Goal: Check status: Check status

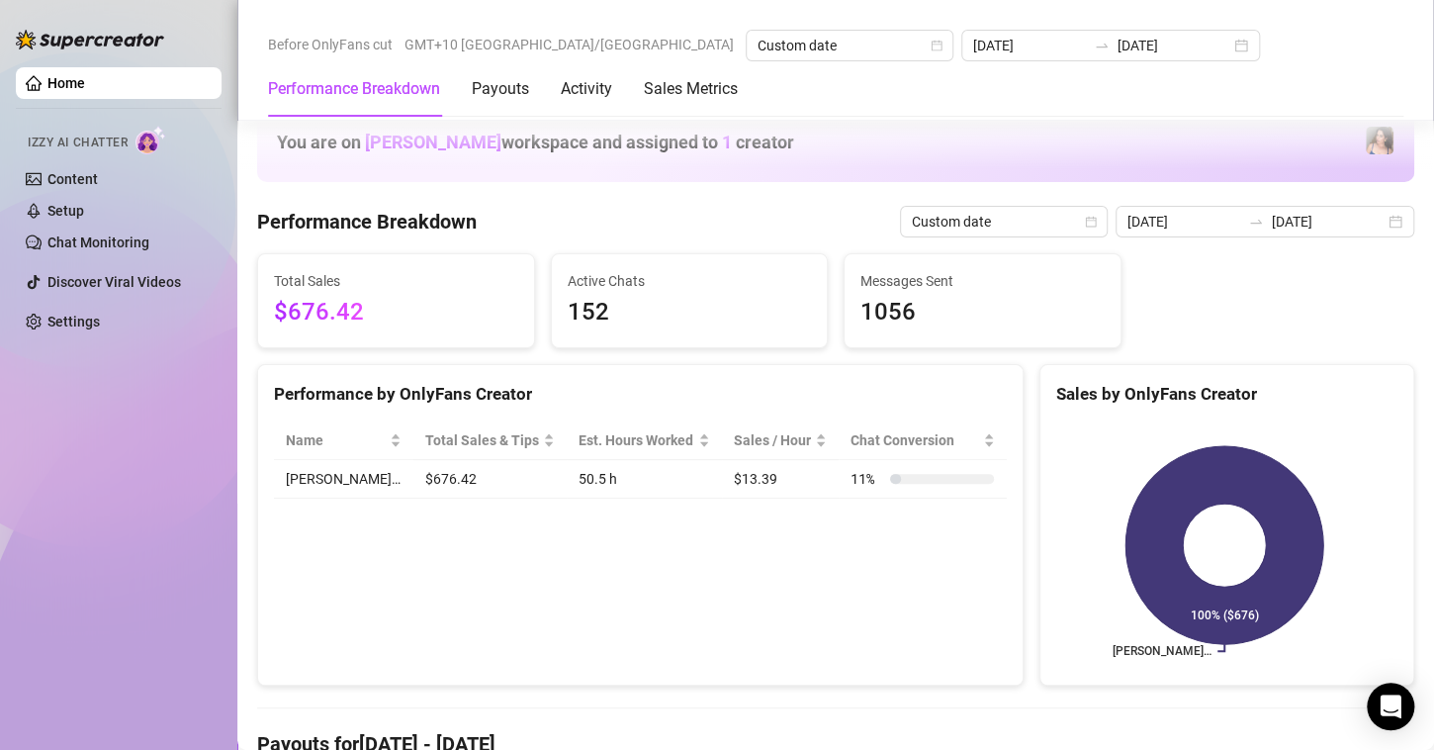
scroll to position [594, 0]
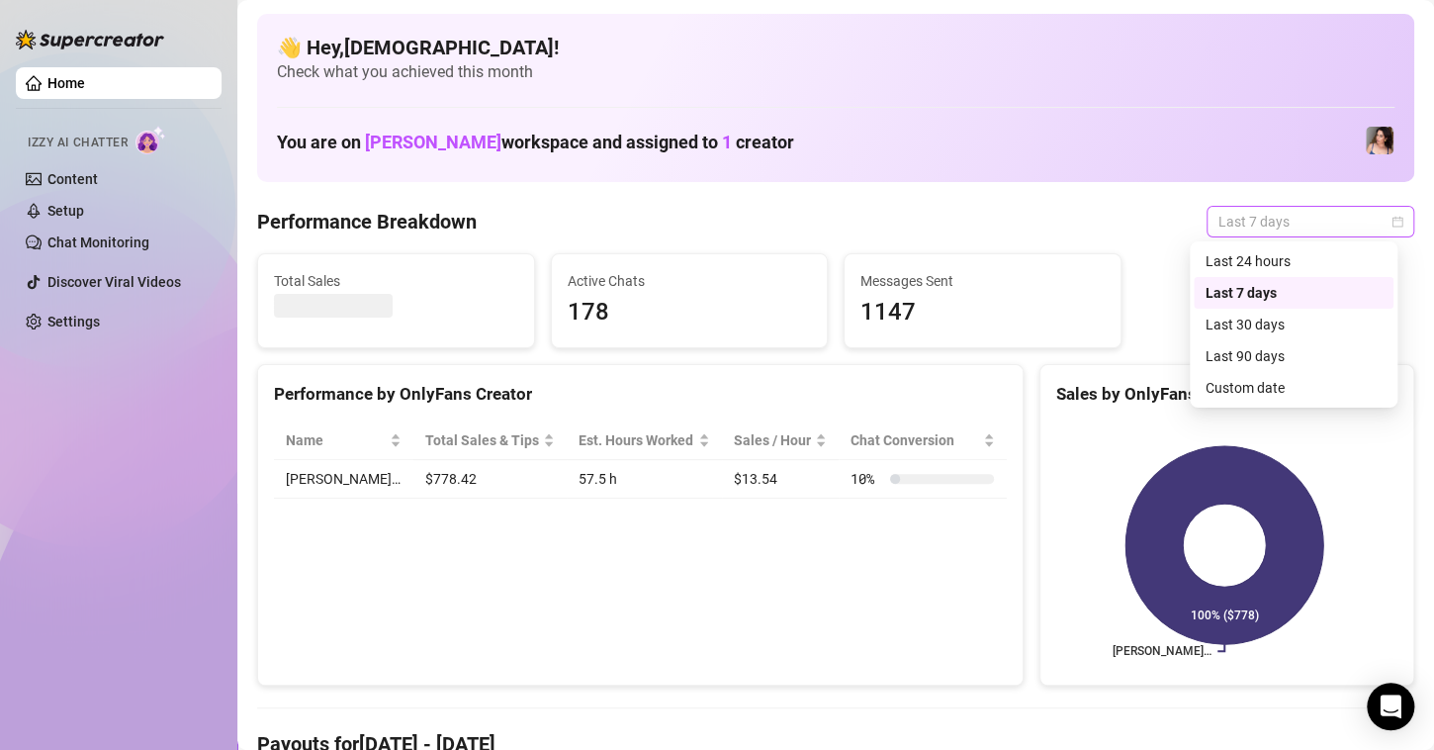
click at [1268, 207] on span "Last 7 days" at bounding box center [1311, 222] width 184 height 30
click at [1244, 383] on div "Custom date" at bounding box center [1294, 388] width 176 height 22
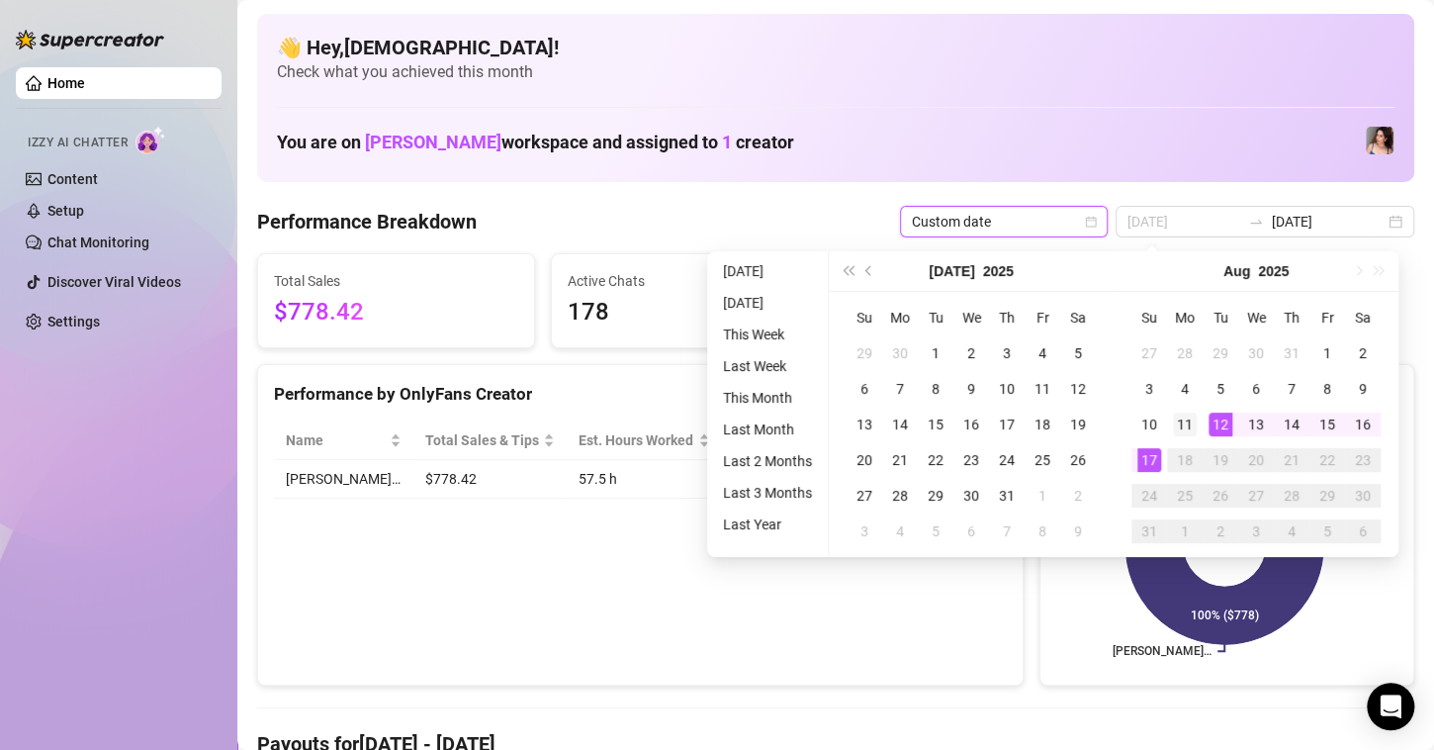
type input "[DATE]"
click at [1187, 413] on div "11" at bounding box center [1185, 425] width 24 height 24
click at [1154, 454] on div "17" at bounding box center [1150, 460] width 24 height 24
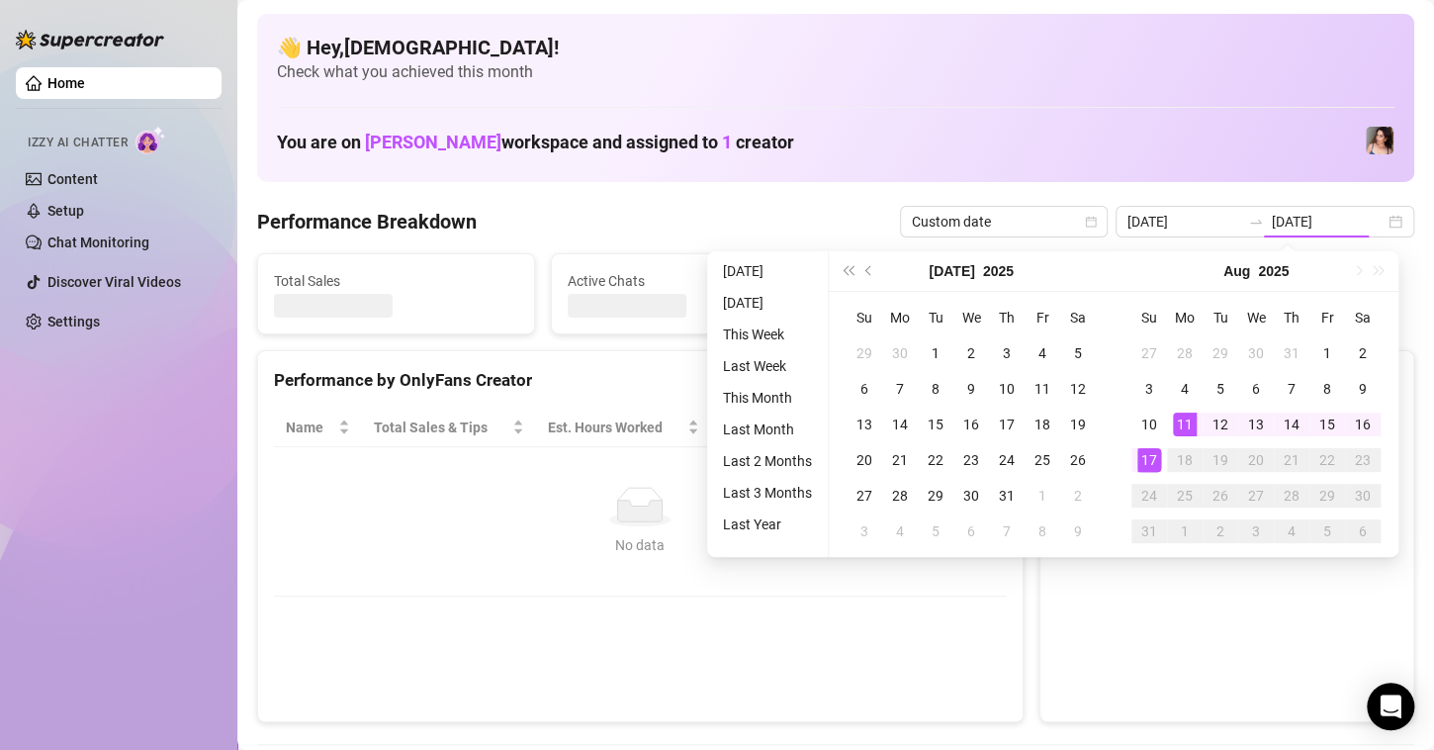
type input "[DATE]"
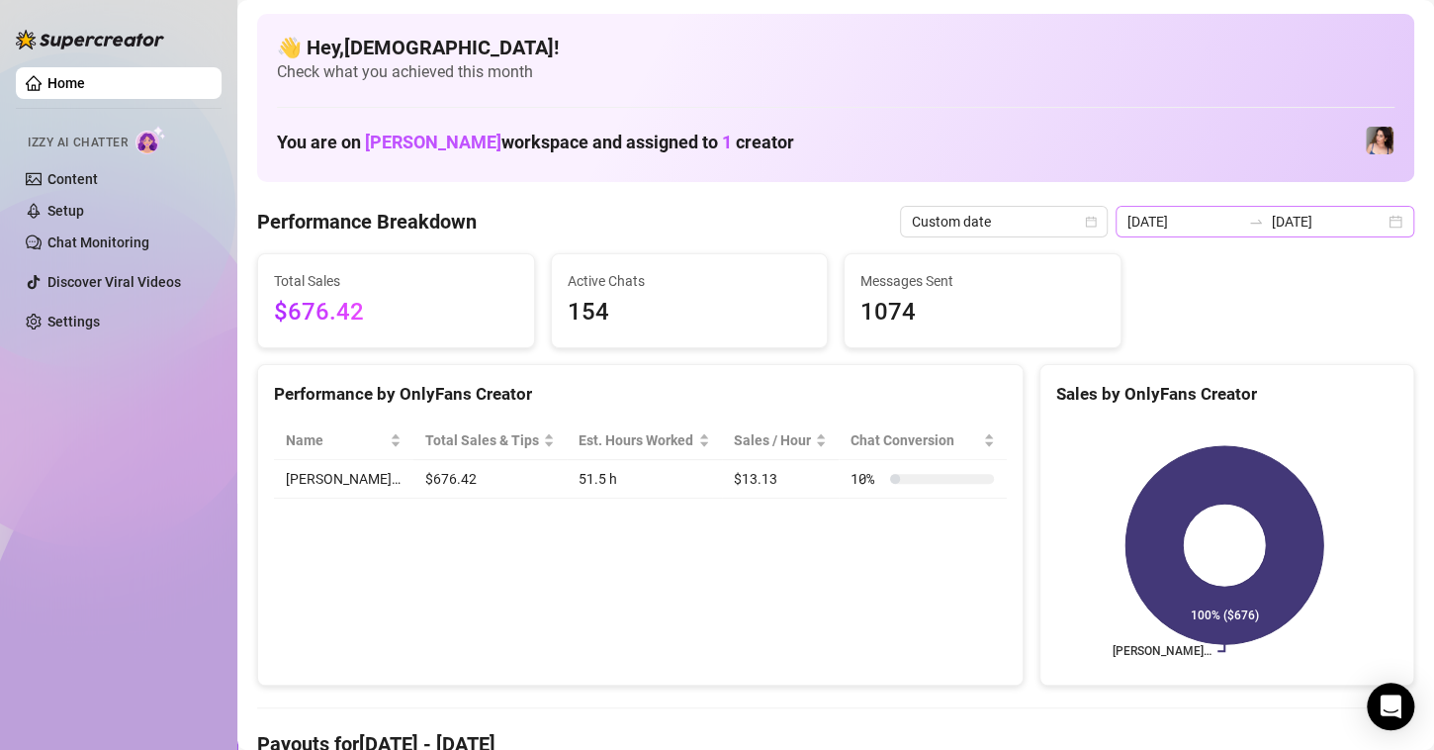
click at [1383, 223] on div "[DATE] [DATE]" at bounding box center [1265, 222] width 299 height 32
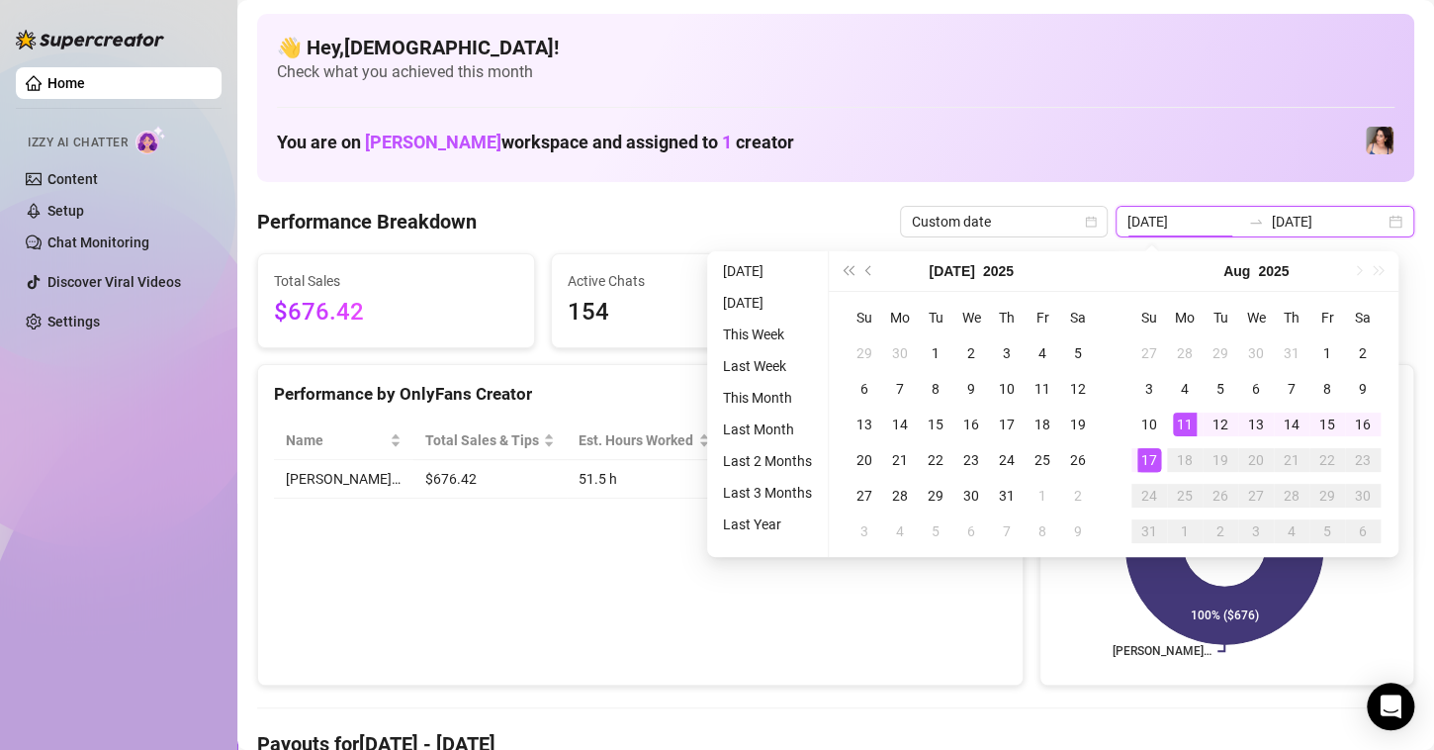
type input "[DATE]"
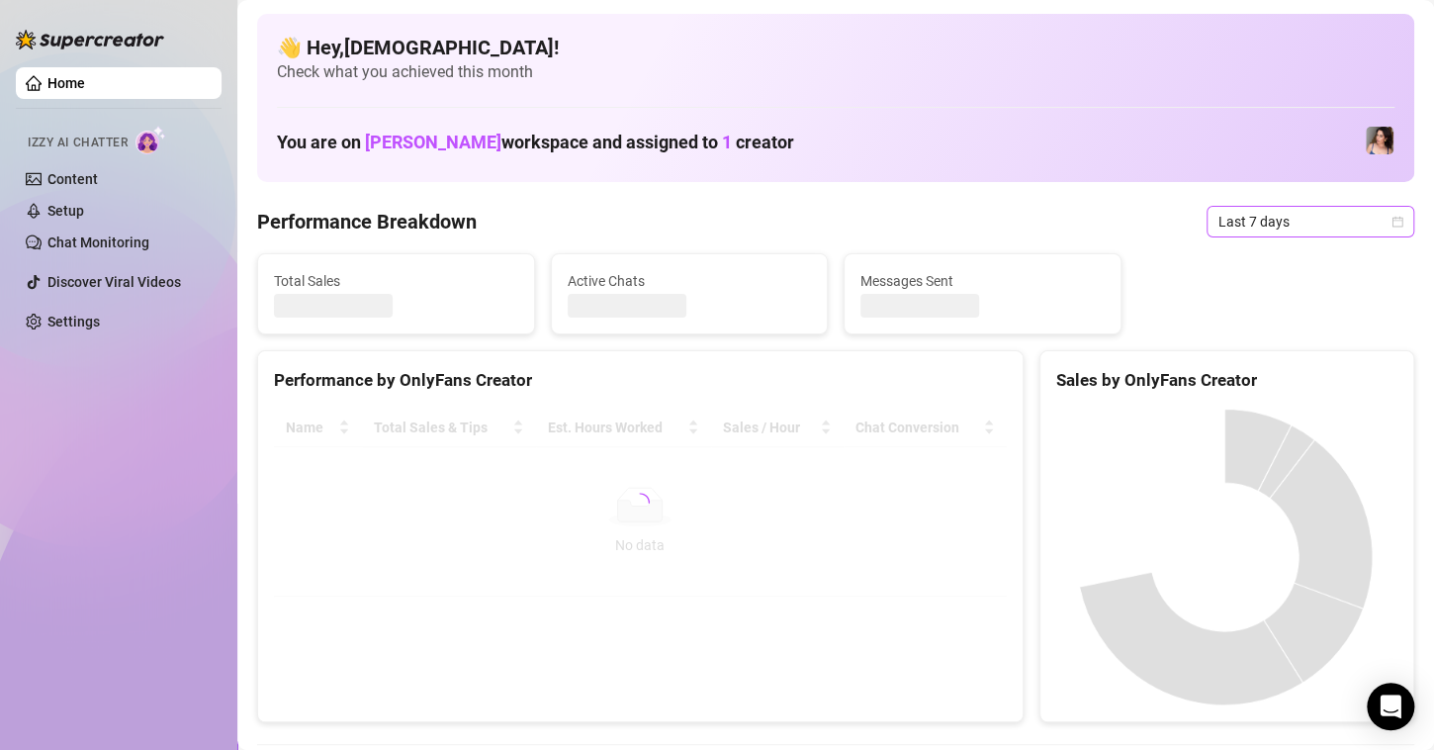
click at [1259, 229] on span "Last 7 days" at bounding box center [1311, 222] width 184 height 30
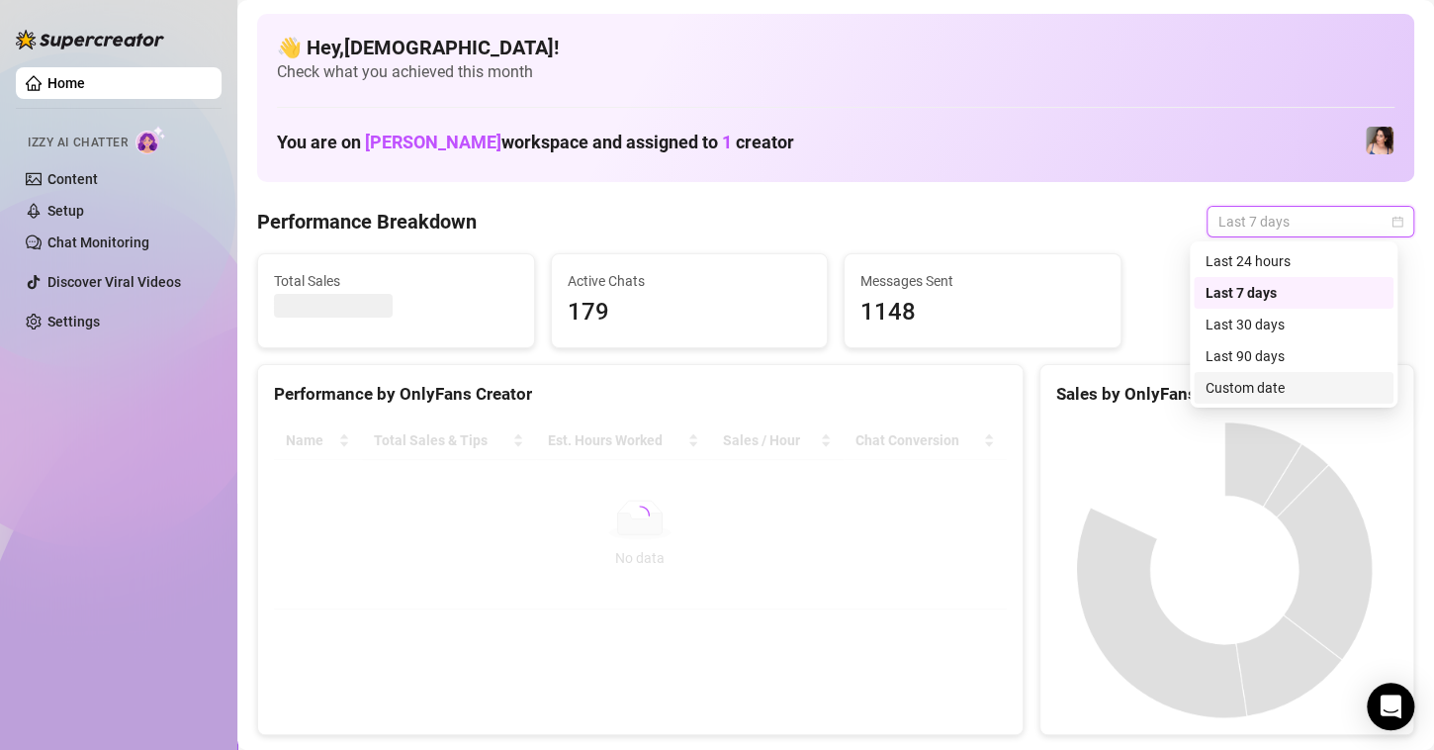
click at [1228, 396] on div "Custom date" at bounding box center [1294, 388] width 176 height 22
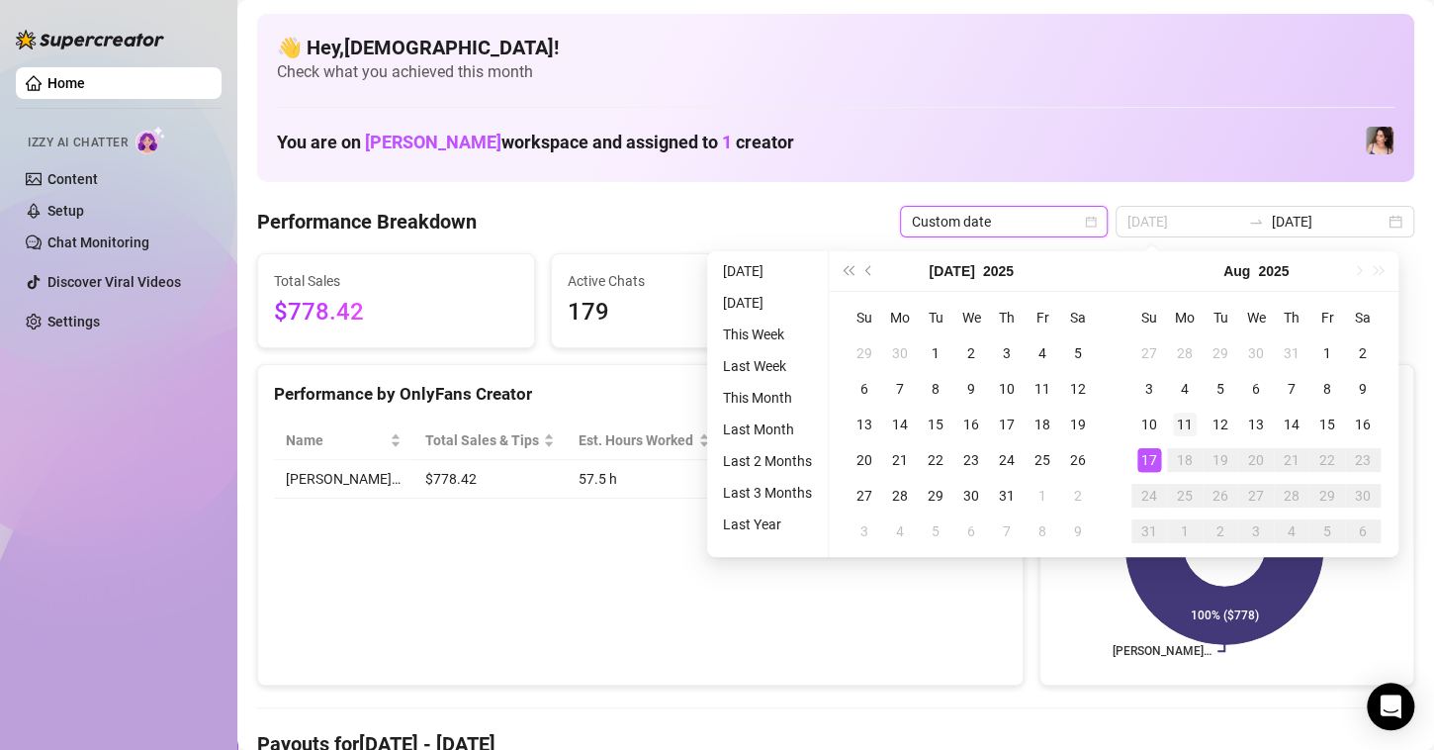
type input "[DATE]"
click at [1186, 422] on div "11" at bounding box center [1185, 425] width 24 height 24
click at [1154, 457] on div "17" at bounding box center [1150, 460] width 24 height 24
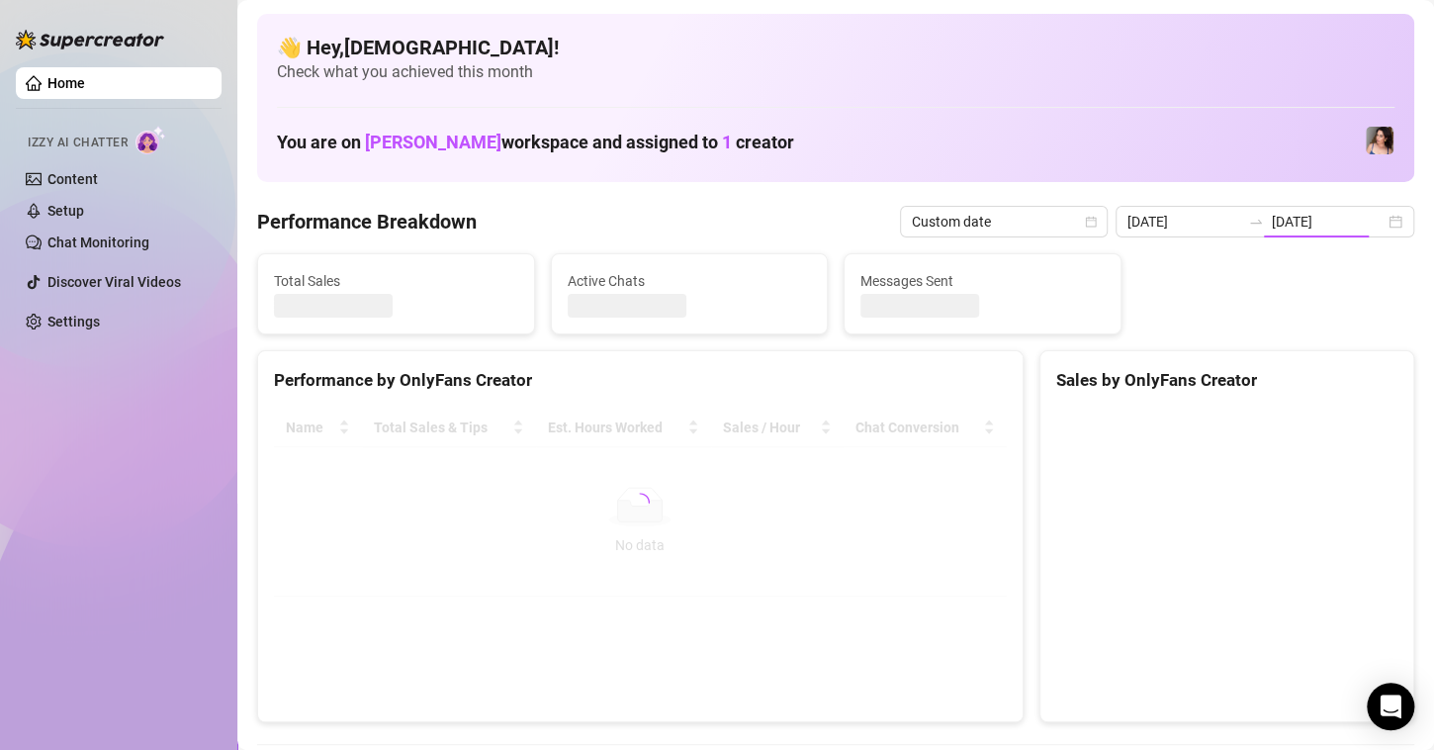
type input "[DATE]"
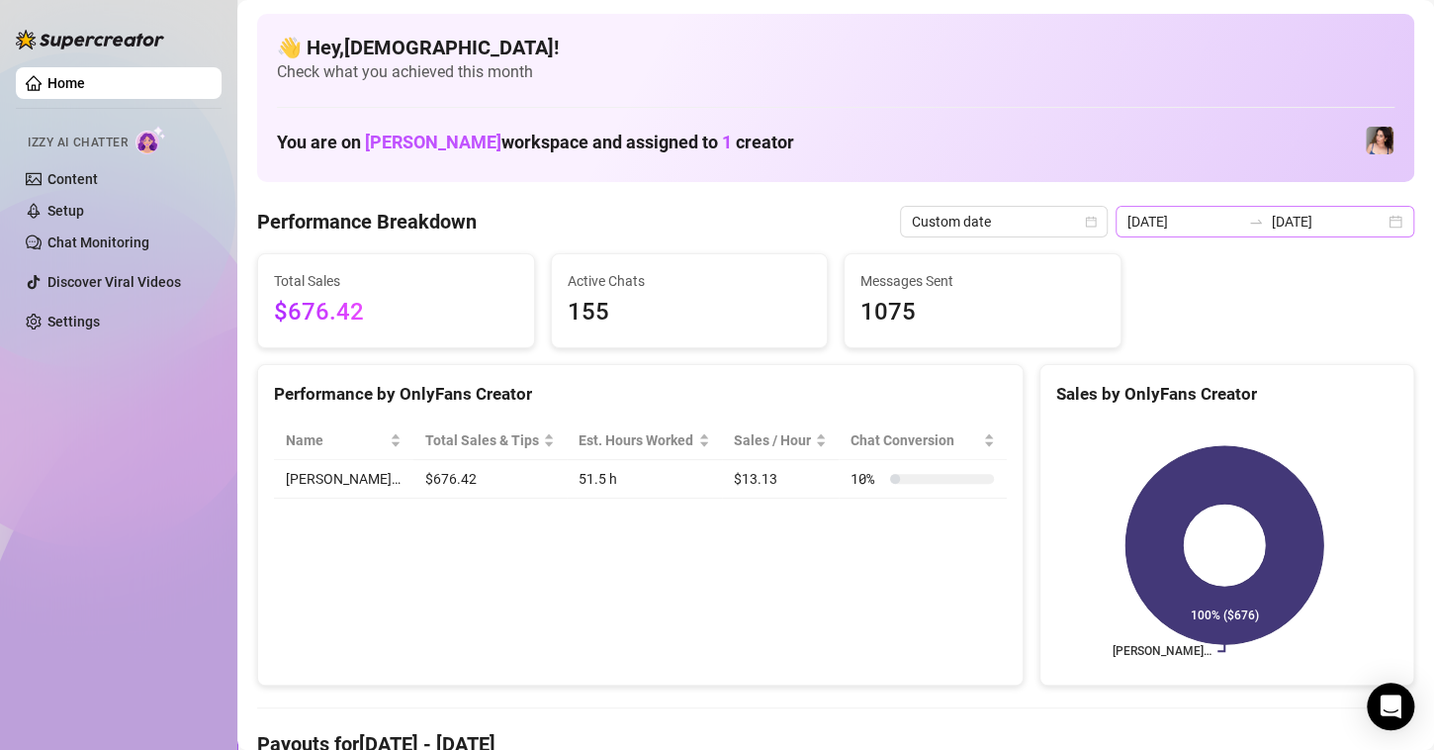
click at [1372, 225] on div "2025-08-11 2025-08-17" at bounding box center [1265, 222] width 299 height 32
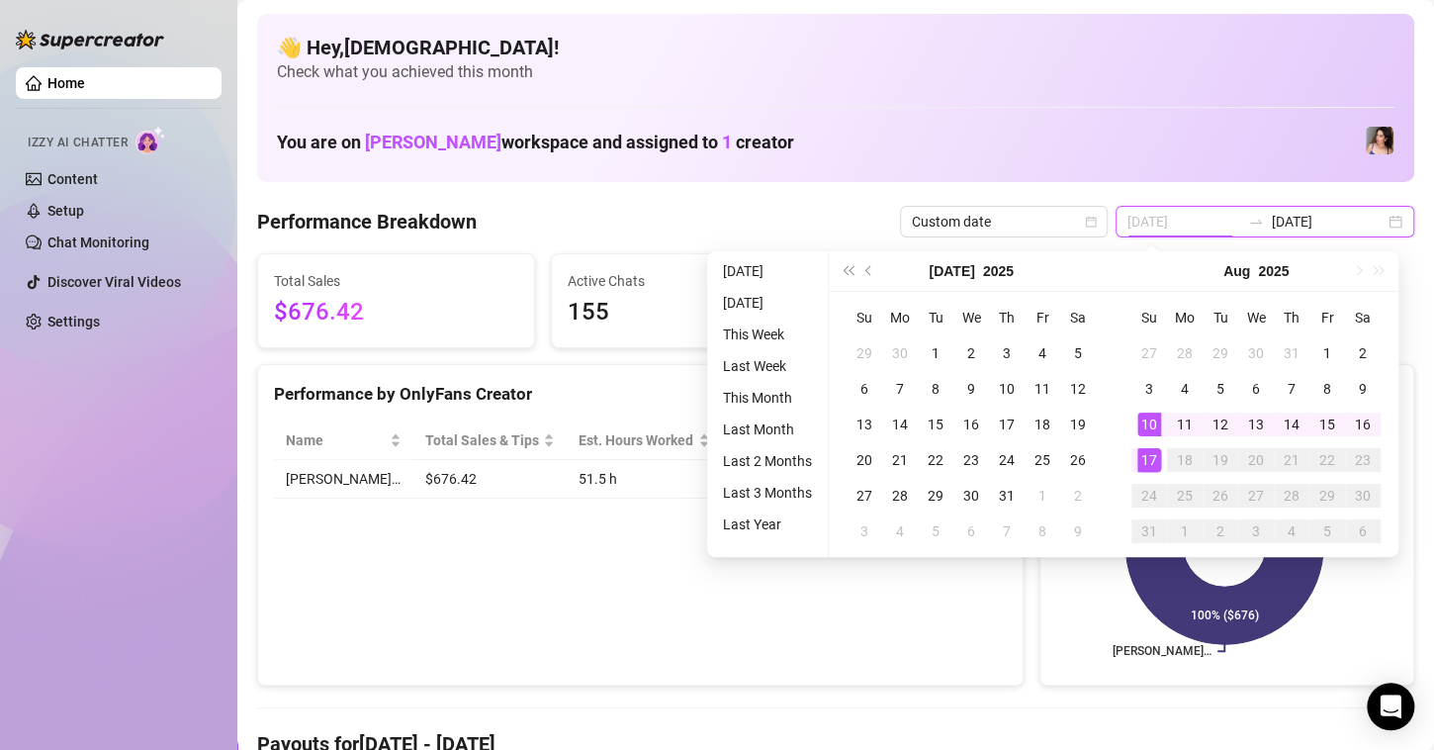
type input "[DATE]"
click at [957, 639] on div "Performance by OnlyFans Creator Name Total Sales & Tips Est. Hours Worked Sales…" at bounding box center [640, 525] width 767 height 323
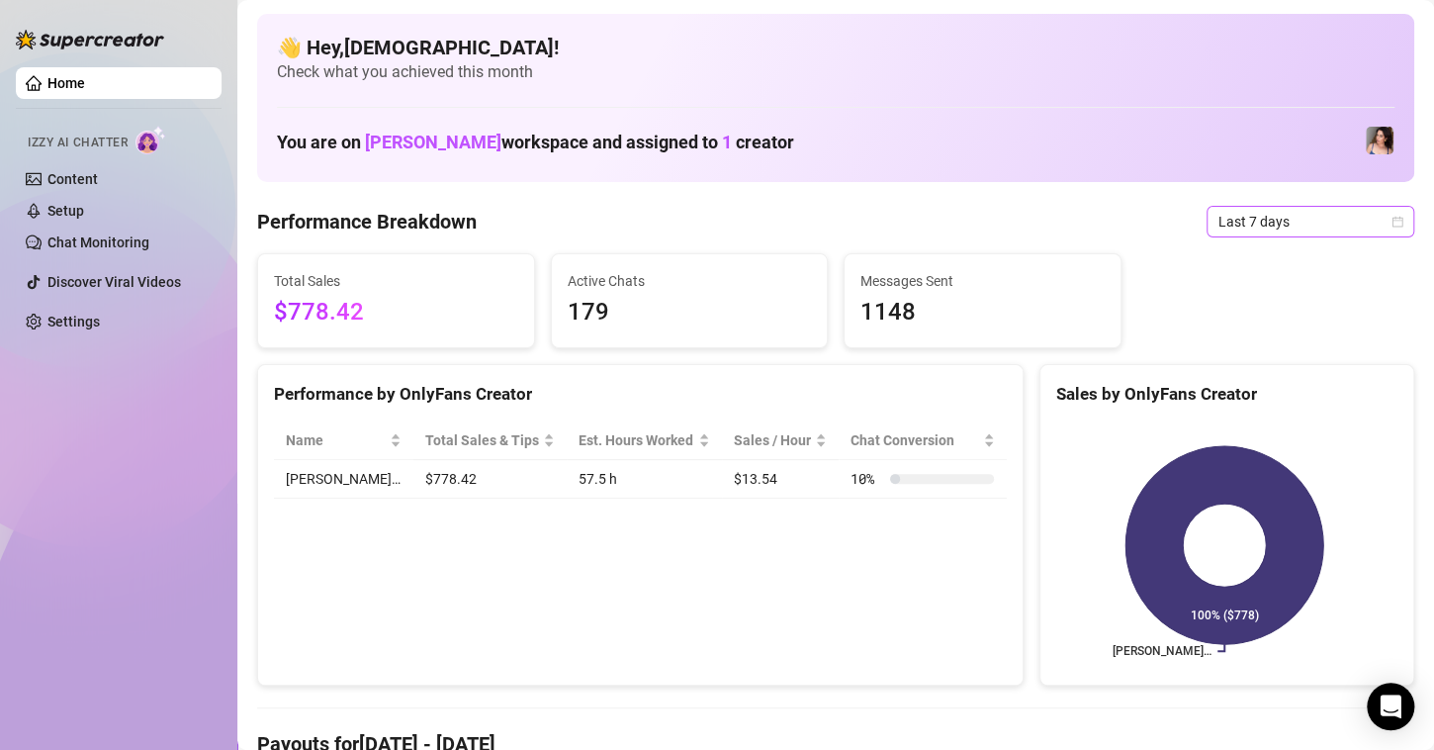
click at [1282, 230] on span "Last 7 days" at bounding box center [1311, 222] width 184 height 30
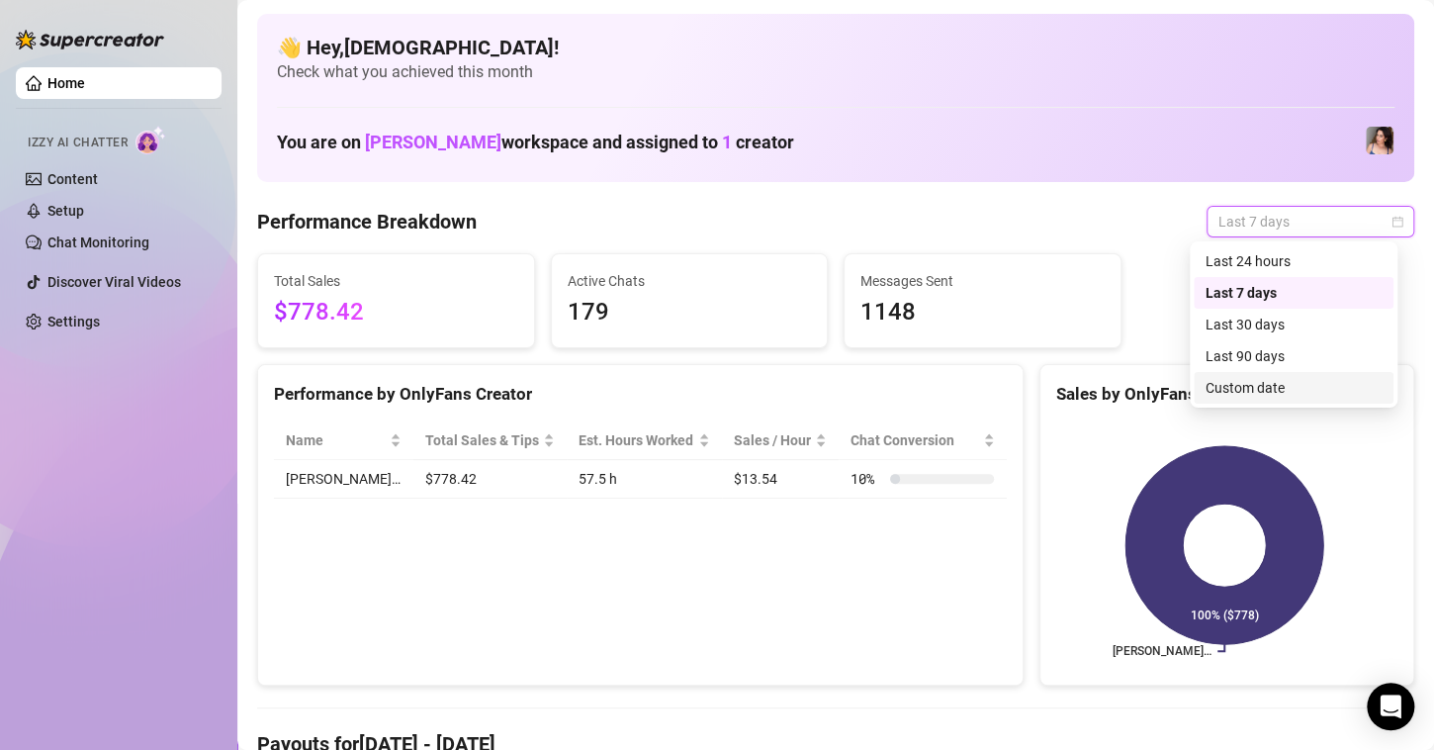
click at [1238, 386] on div "Custom date" at bounding box center [1294, 388] width 176 height 22
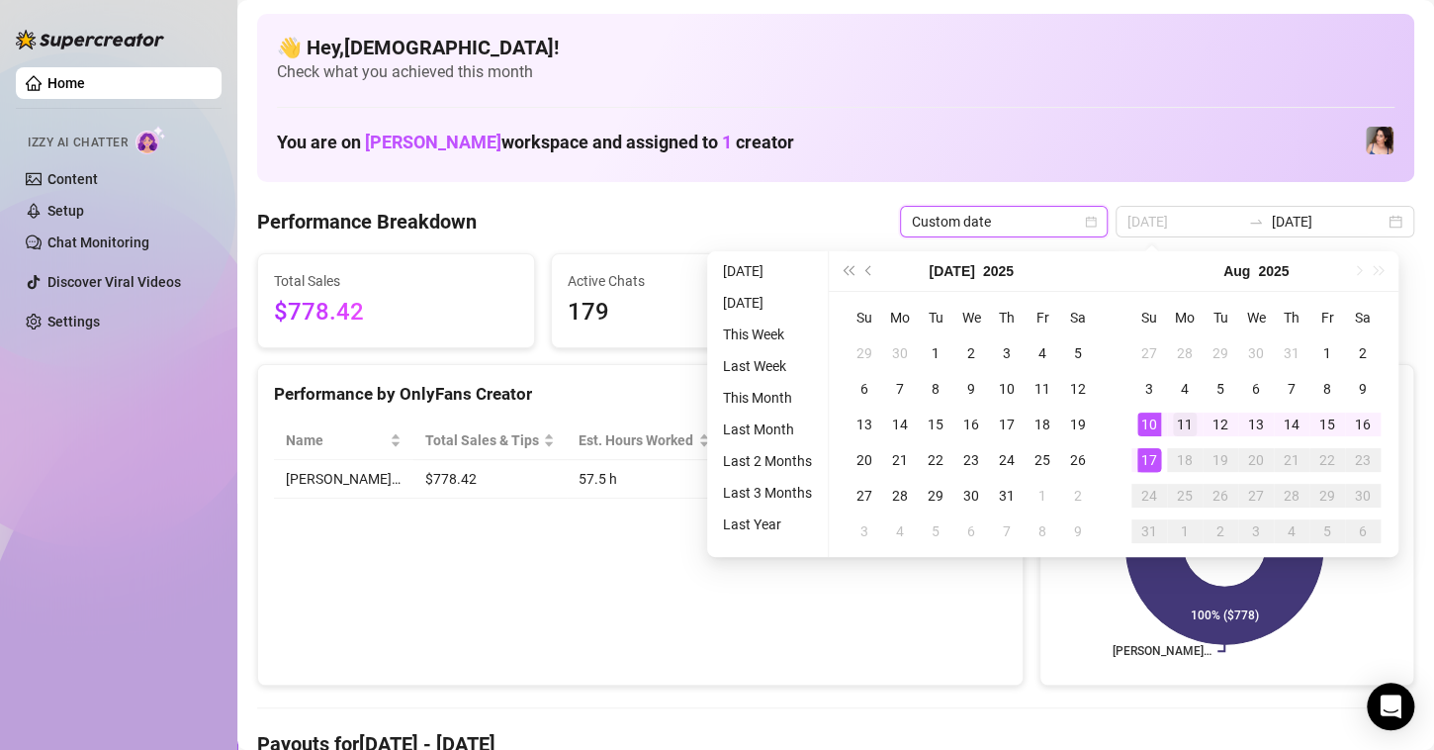
type input "[DATE]"
click at [1183, 432] on div "11" at bounding box center [1185, 425] width 24 height 24
click at [1158, 463] on div "17" at bounding box center [1150, 460] width 24 height 24
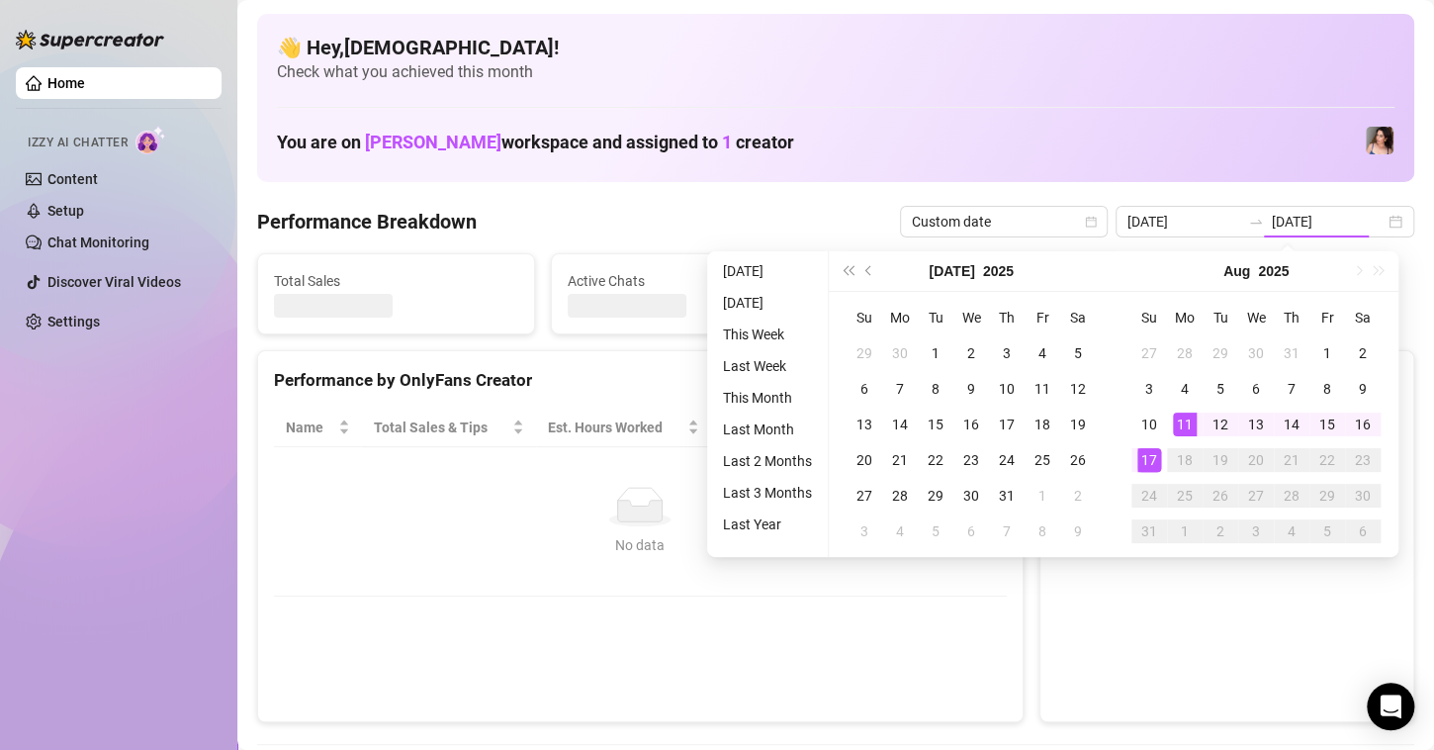
type input "[DATE]"
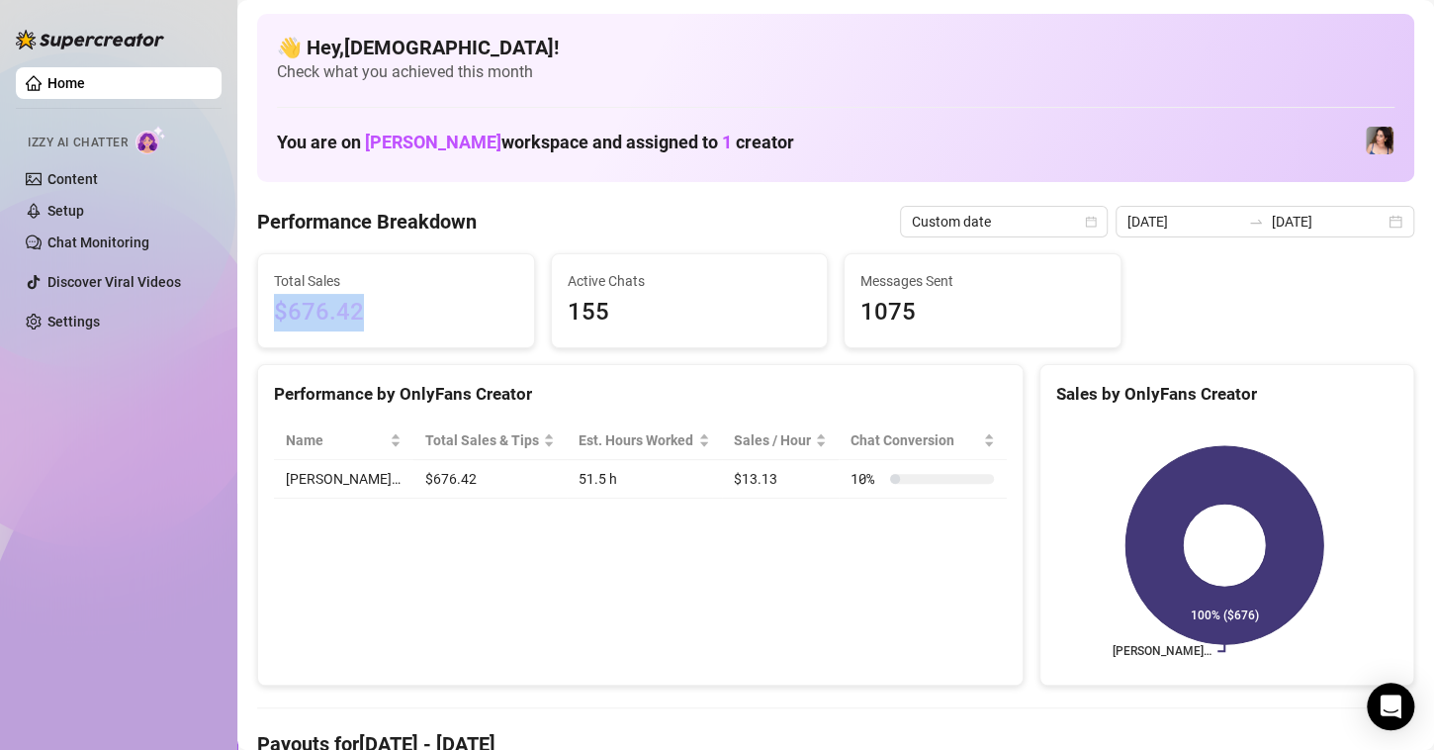
drag, startPoint x: 272, startPoint y: 316, endPoint x: 370, endPoint y: 309, distance: 98.2
click at [370, 309] on div "Total Sales $676.42" at bounding box center [396, 300] width 276 height 93
click at [411, 301] on span "$676.42" at bounding box center [396, 313] width 244 height 38
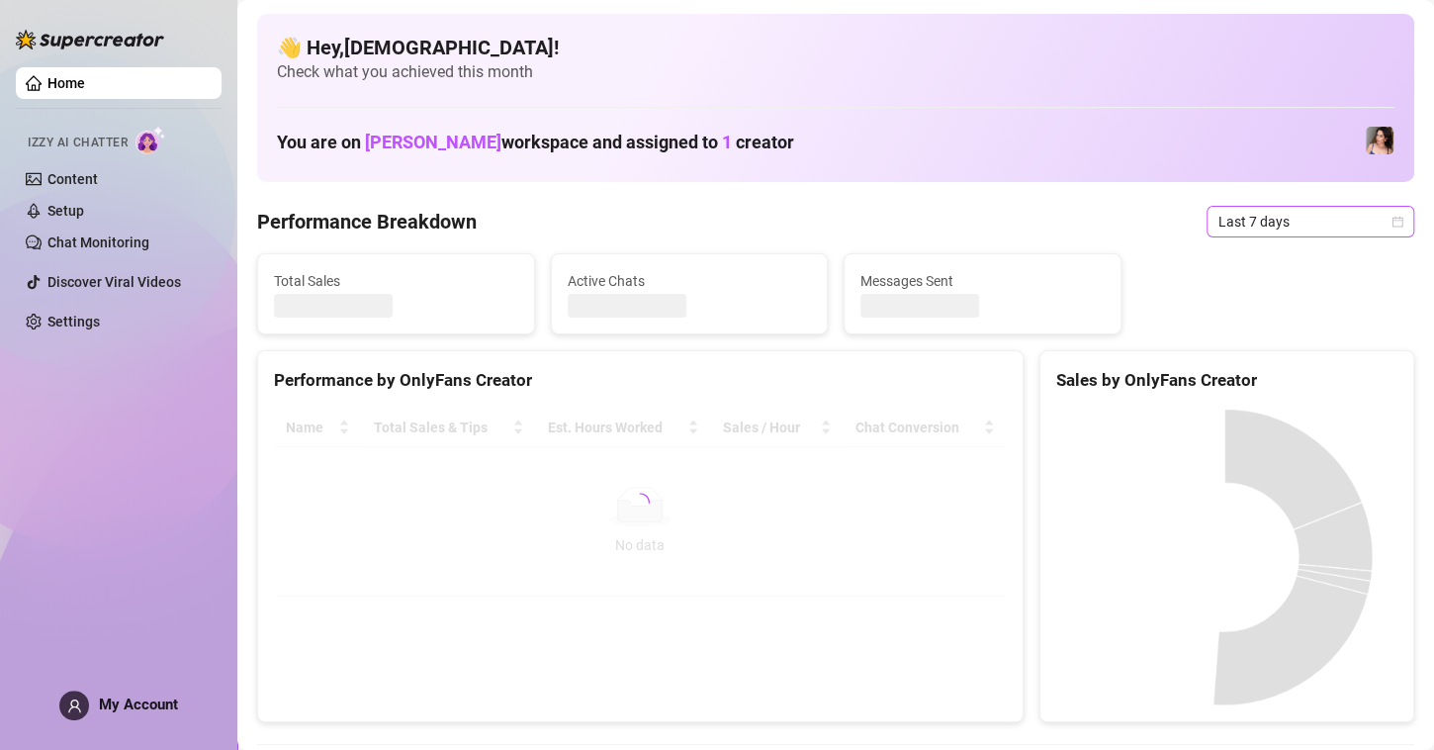
click at [1370, 213] on span "Last 7 days" at bounding box center [1311, 222] width 184 height 30
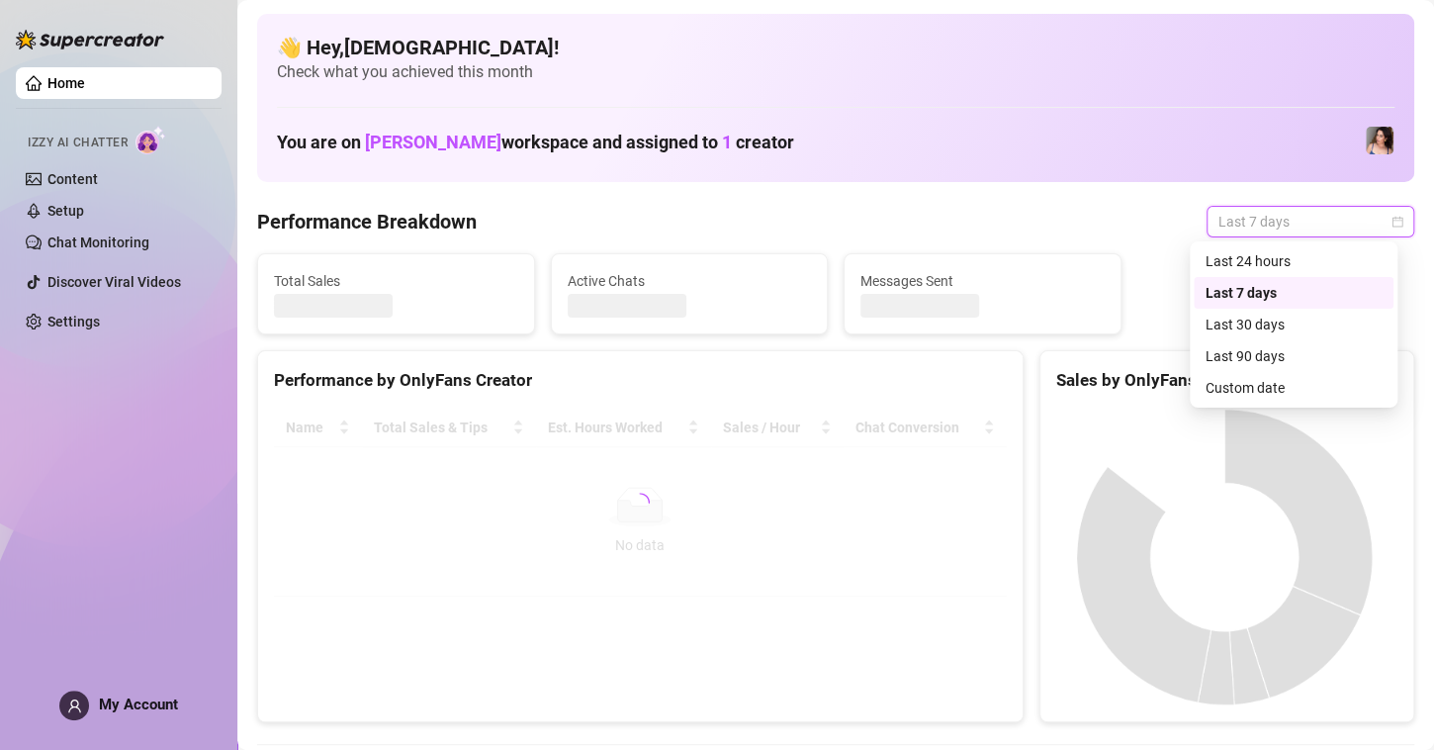
click at [1261, 405] on div "Last 24 hours Last 7 days Last 30 days Last 24 hours Last 7 days Last 30 days L…" at bounding box center [1294, 324] width 208 height 166
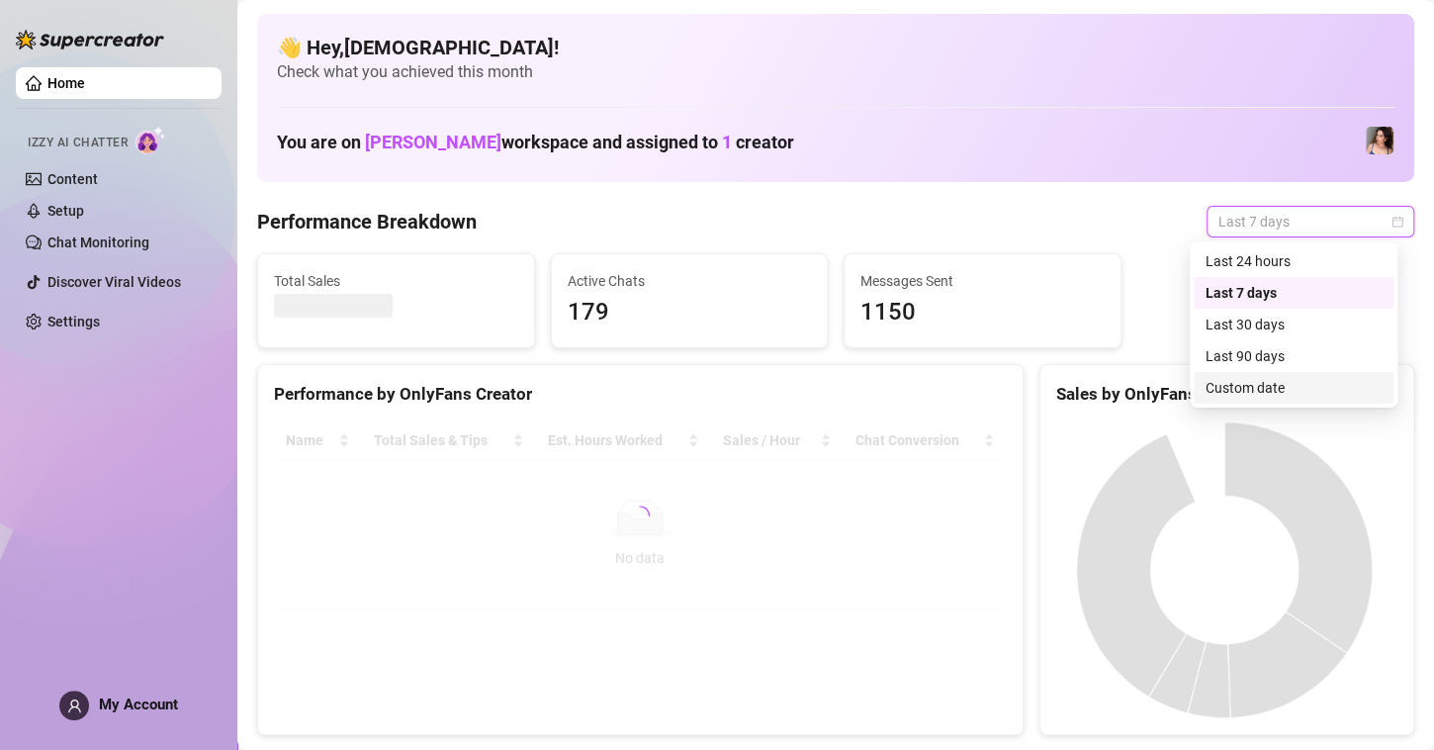
click at [1260, 387] on div "Custom date" at bounding box center [1294, 388] width 176 height 22
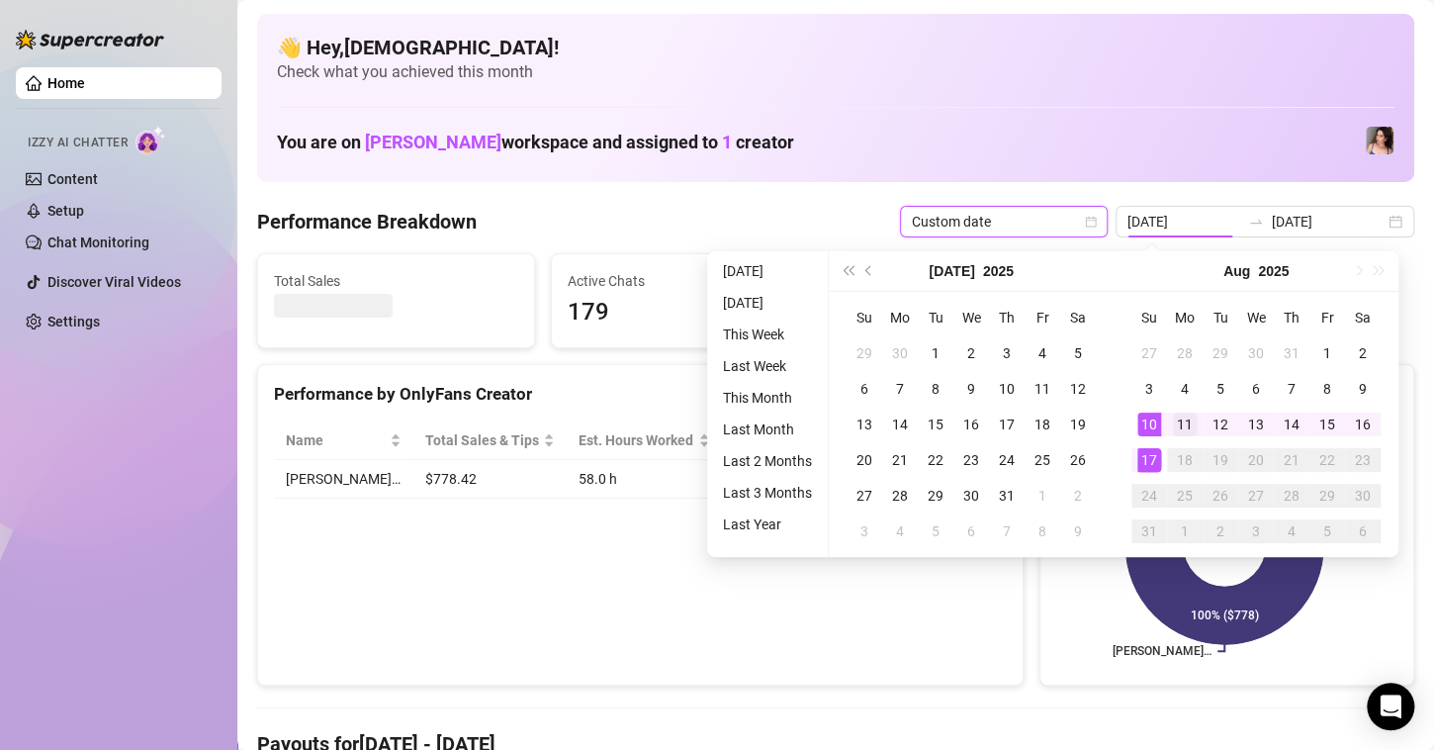
click at [1187, 423] on div "11" at bounding box center [1185, 425] width 24 height 24
click at [1145, 462] on div "17" at bounding box center [1150, 460] width 24 height 24
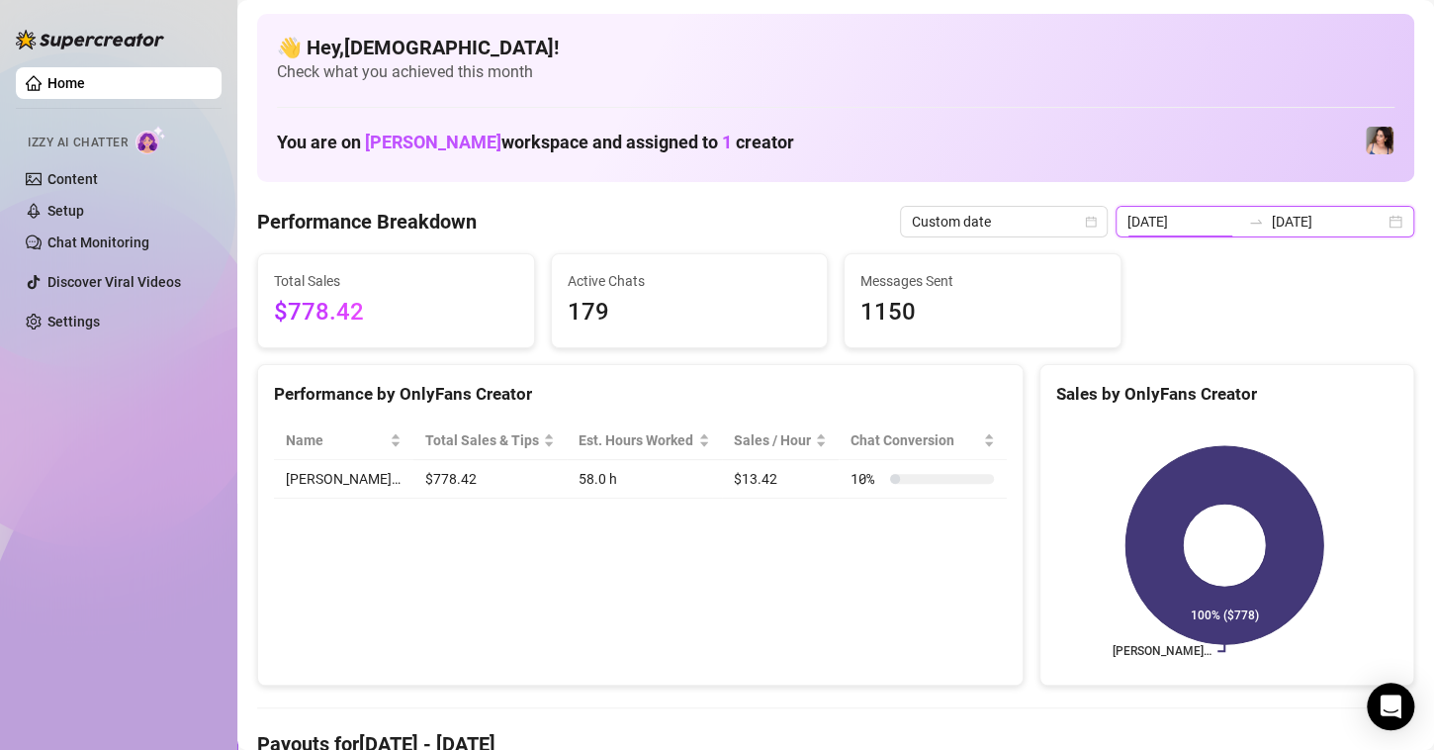
click at [1192, 221] on input "[DATE]" at bounding box center [1184, 222] width 113 height 22
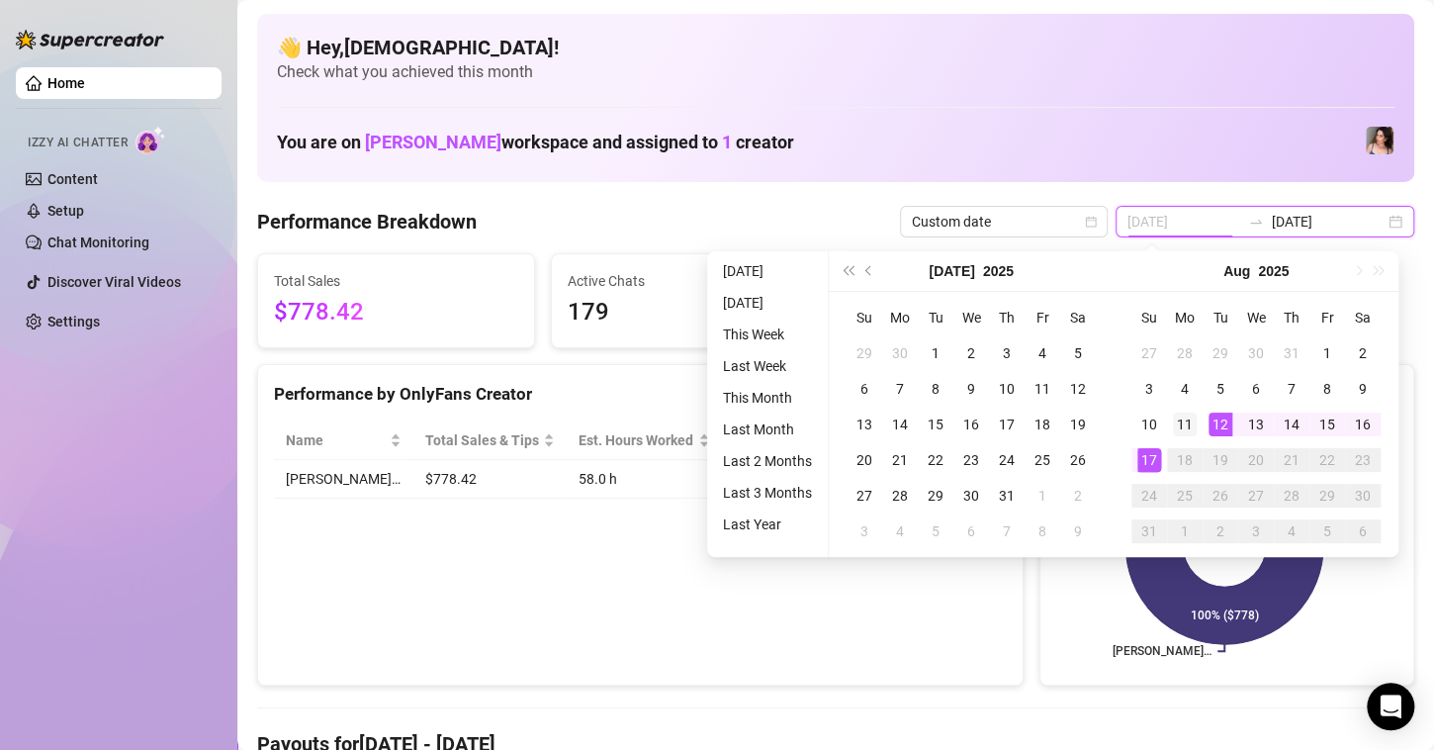
type input "[DATE]"
click at [1195, 423] on div "11" at bounding box center [1185, 425] width 24 height 24
click at [1151, 461] on div "17" at bounding box center [1150, 460] width 24 height 24
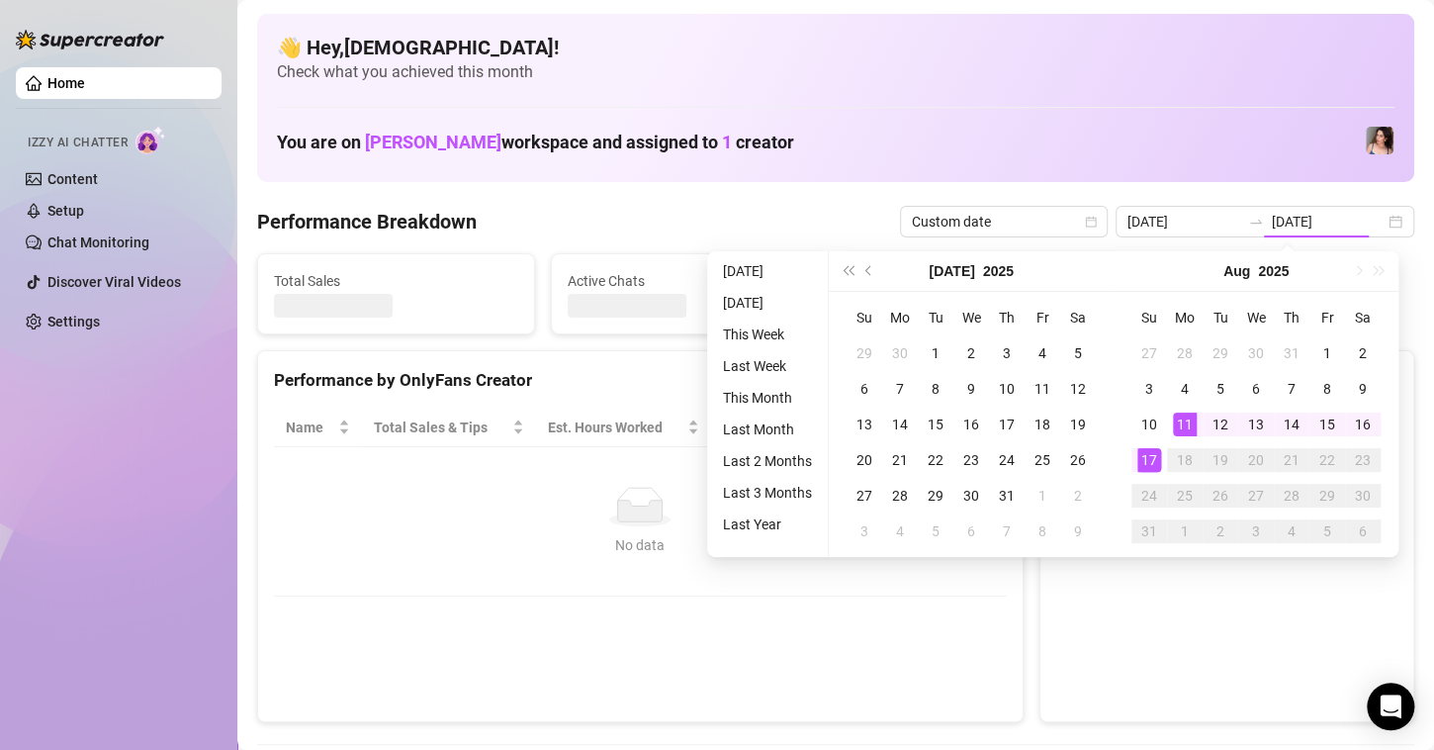
type input "[DATE]"
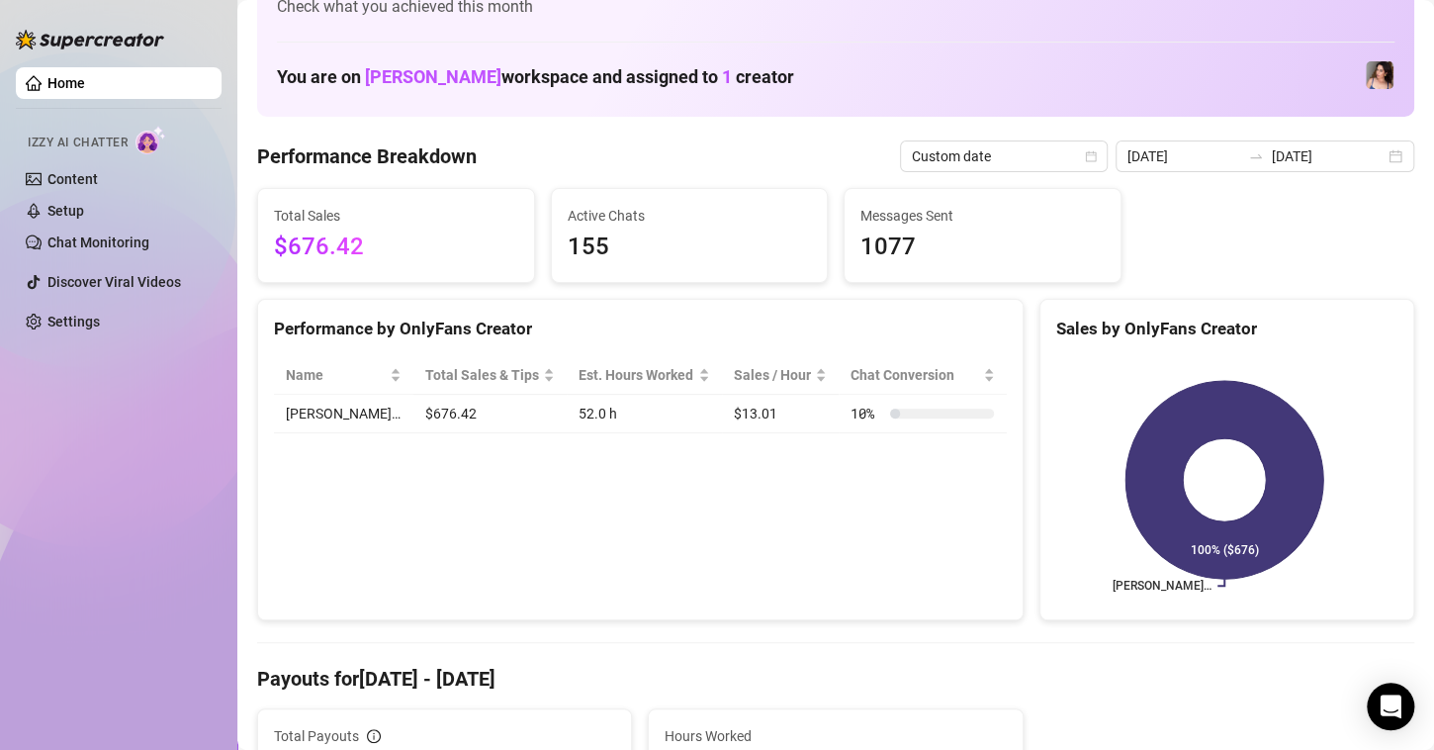
scroll to position [99, 0]
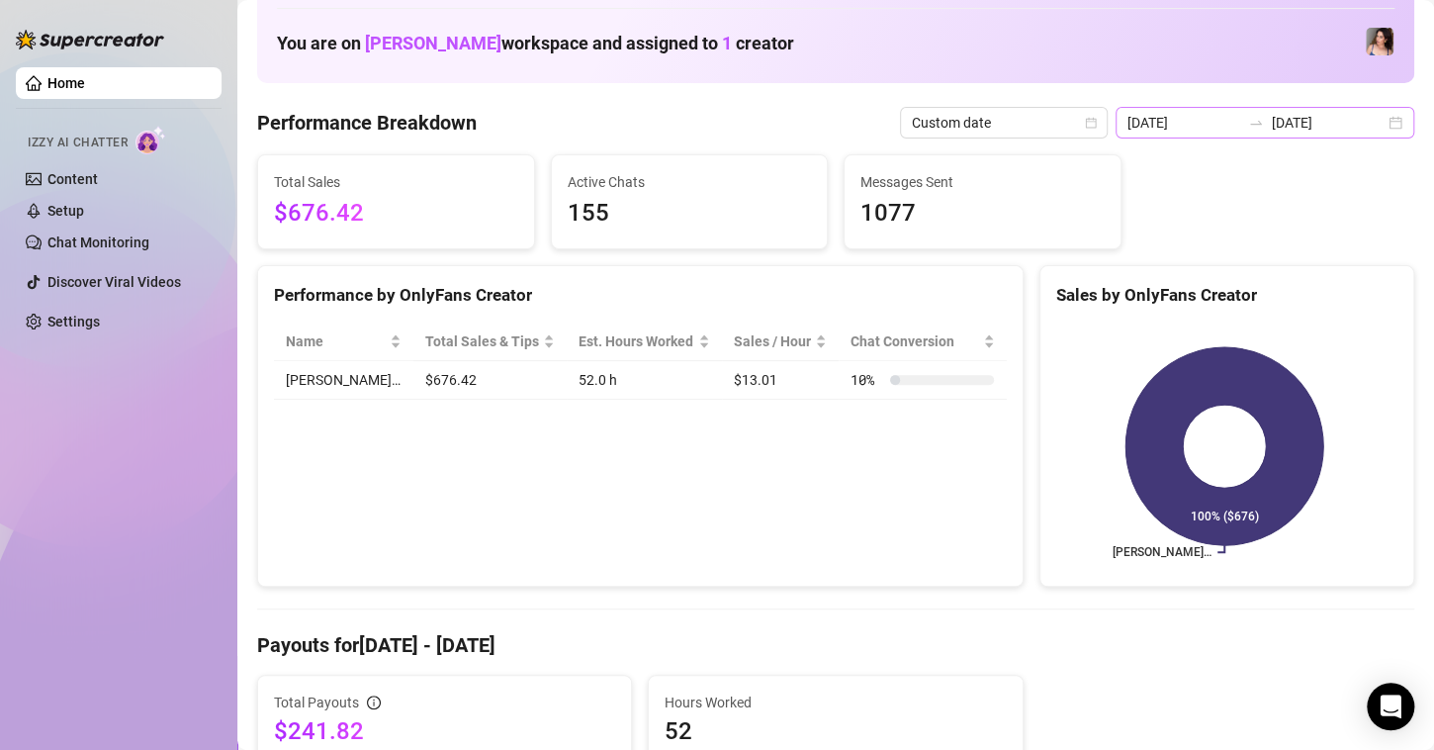
click at [1372, 120] on div "2025-08-11 2025-08-17" at bounding box center [1265, 123] width 299 height 32
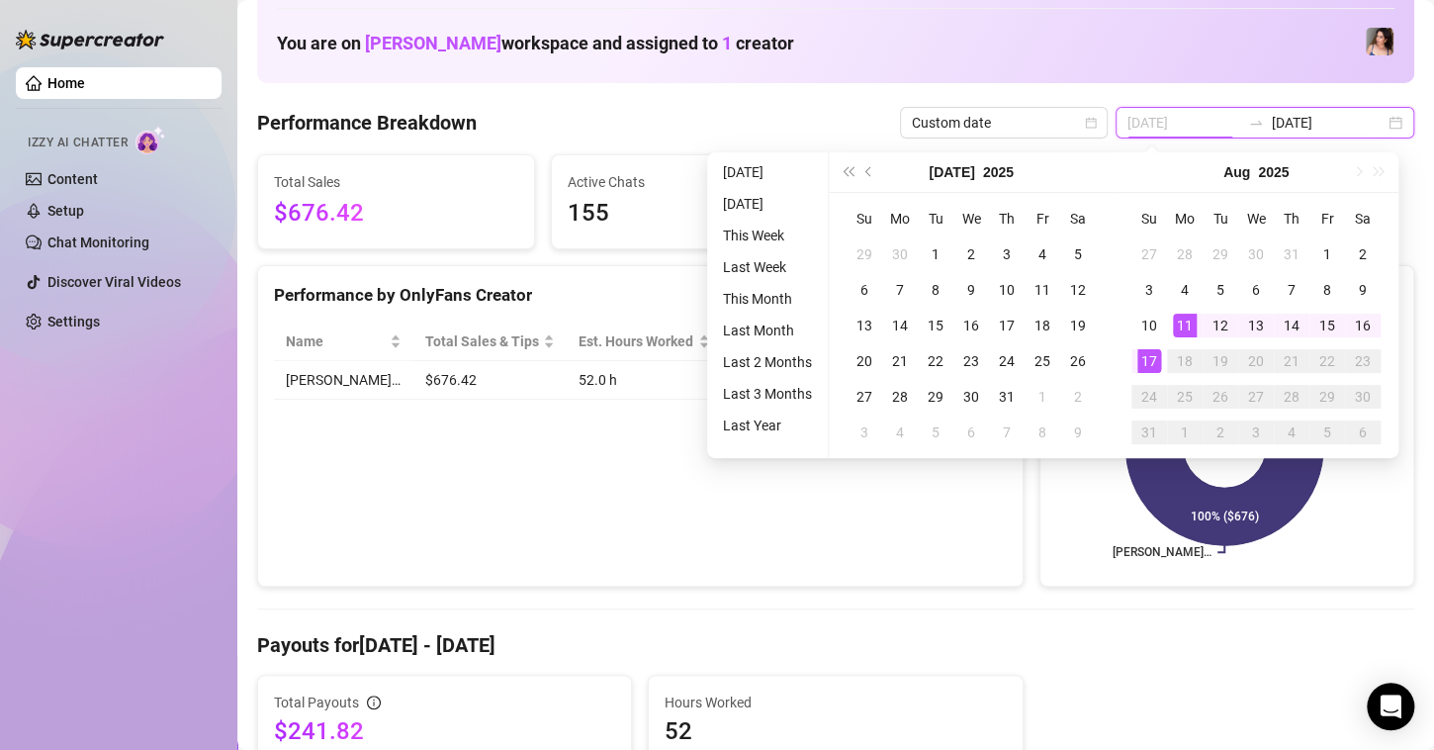
type input "[DATE]"
click at [1188, 330] on div "11" at bounding box center [1185, 326] width 24 height 24
click at [1155, 365] on div "17" at bounding box center [1150, 361] width 24 height 24
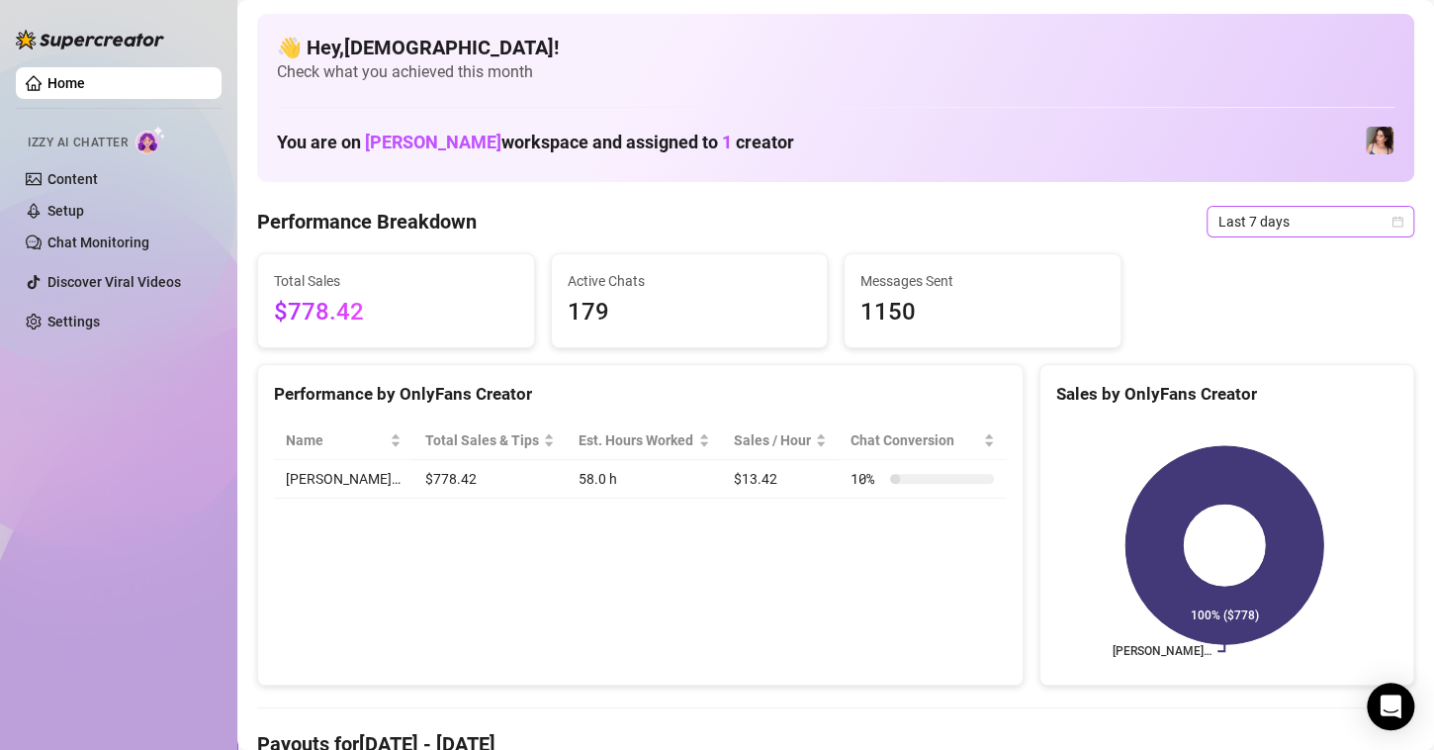
click at [1329, 230] on span "Last 7 days" at bounding box center [1311, 222] width 184 height 30
click at [1265, 230] on span "Last 7 days" at bounding box center [1311, 222] width 184 height 30
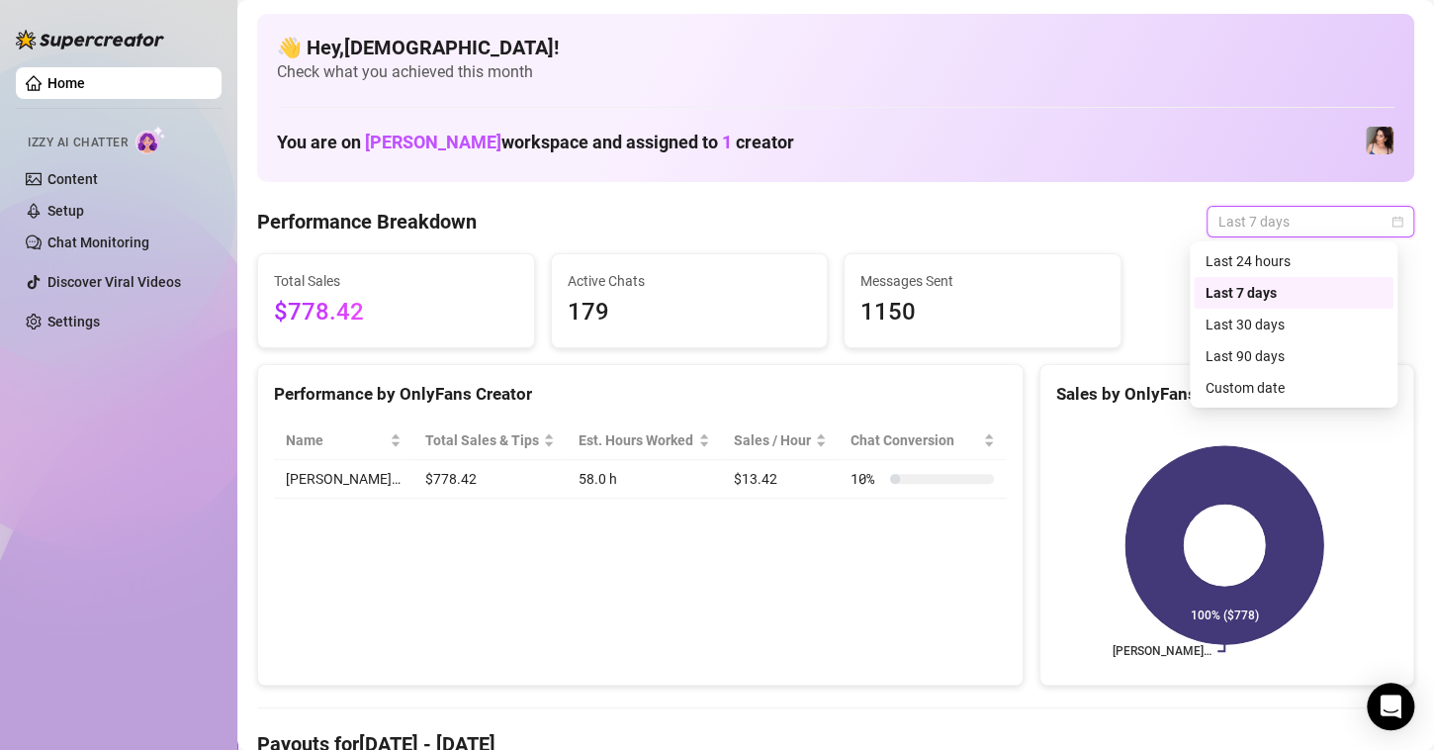
click at [1369, 220] on span "Last 7 days" at bounding box center [1311, 222] width 184 height 30
click at [1242, 380] on div "Custom date" at bounding box center [1294, 388] width 176 height 22
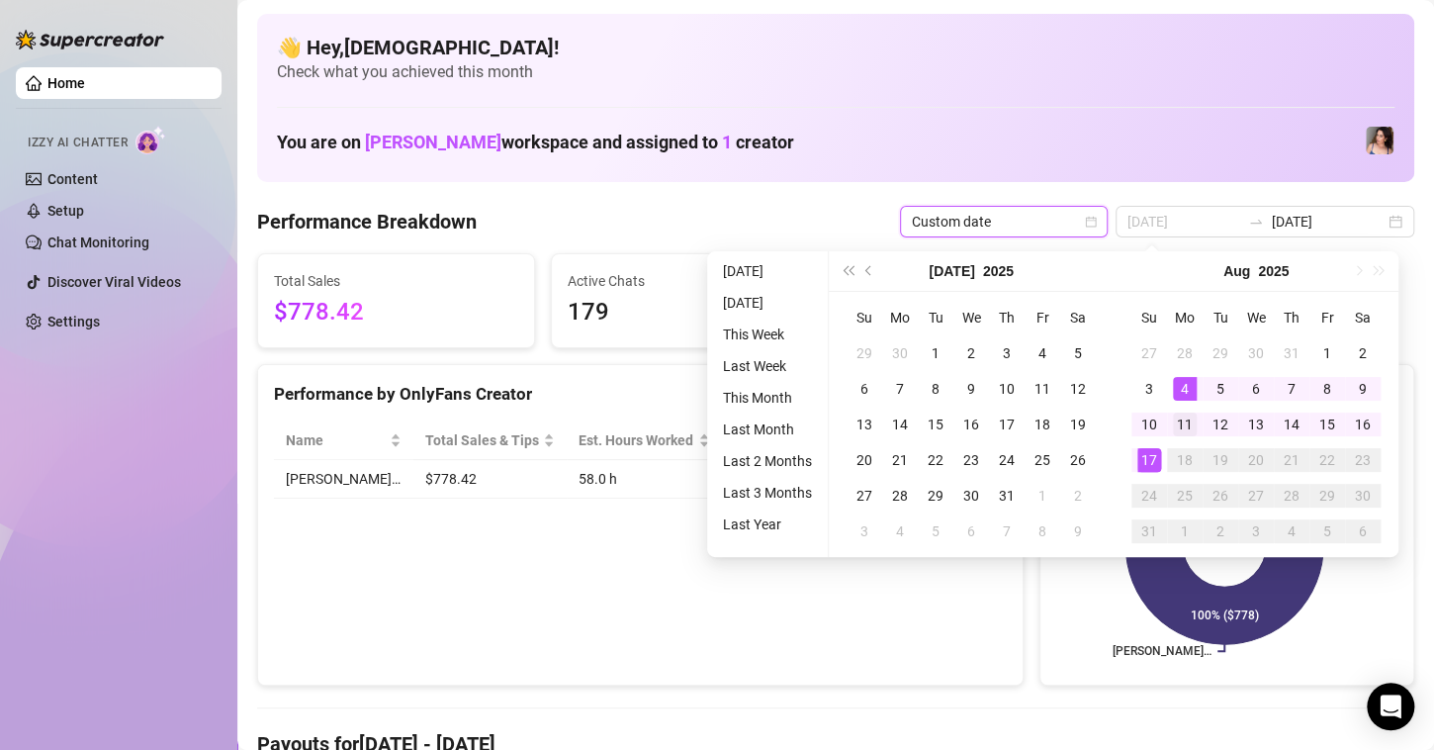
type input "[DATE]"
click at [1184, 419] on div "11" at bounding box center [1185, 425] width 24 height 24
click at [1147, 467] on div "17" at bounding box center [1150, 460] width 24 height 24
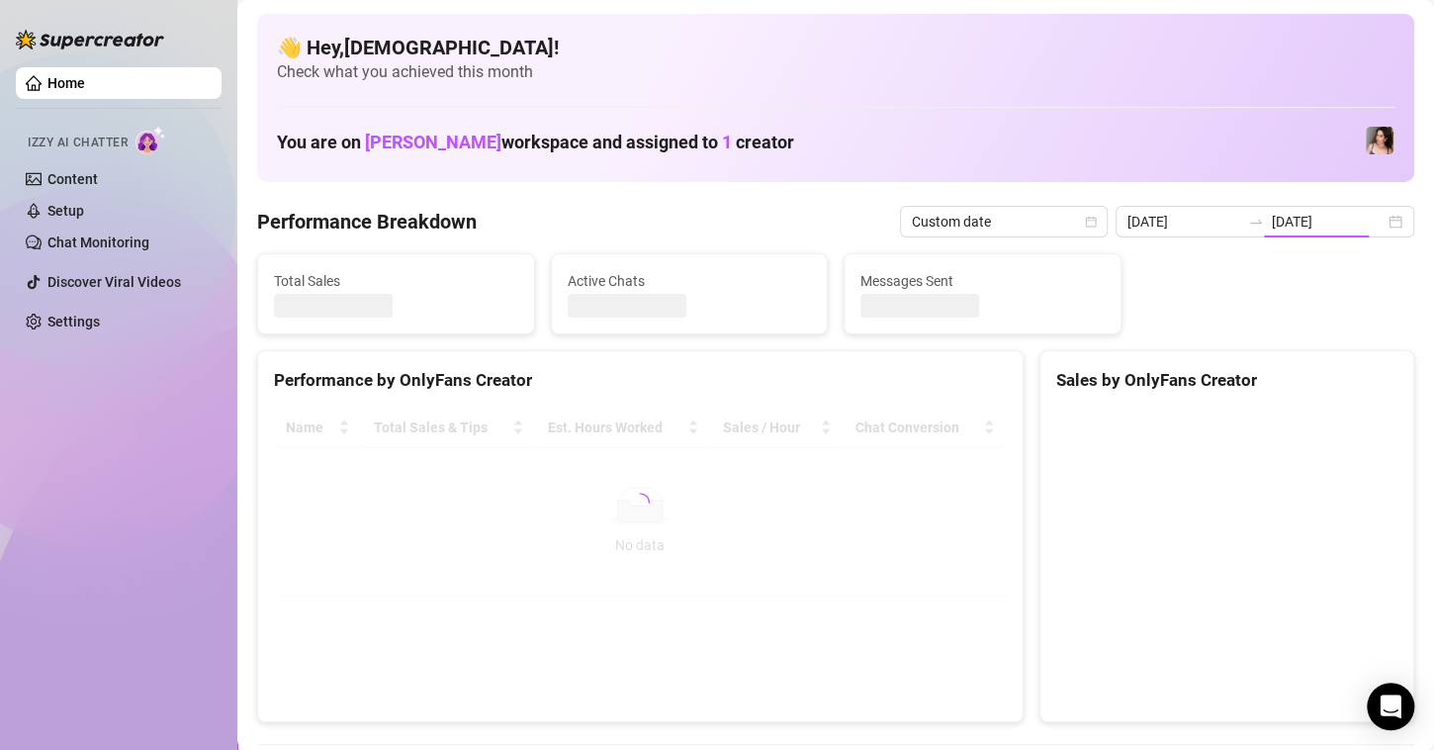
type input "[DATE]"
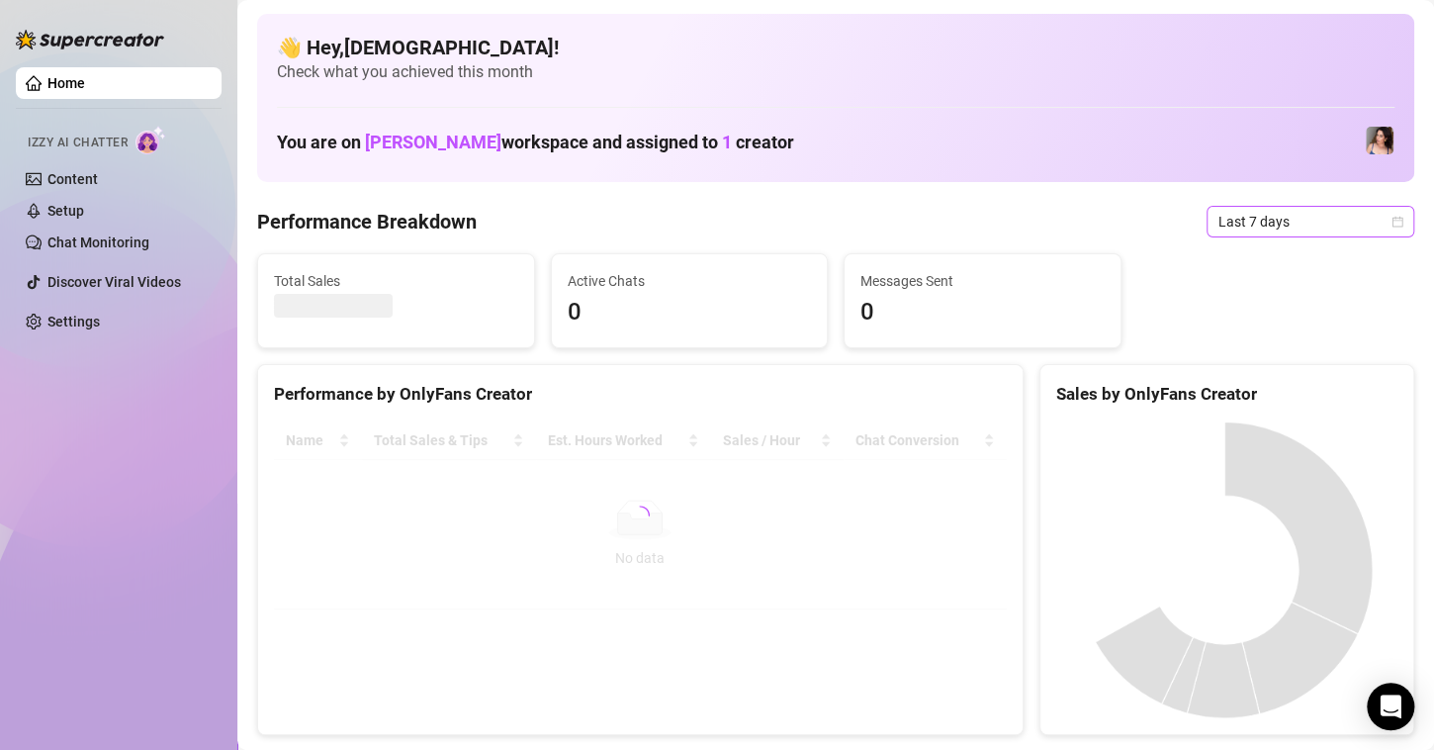
click at [1281, 218] on span "Last 7 days" at bounding box center [1311, 222] width 184 height 30
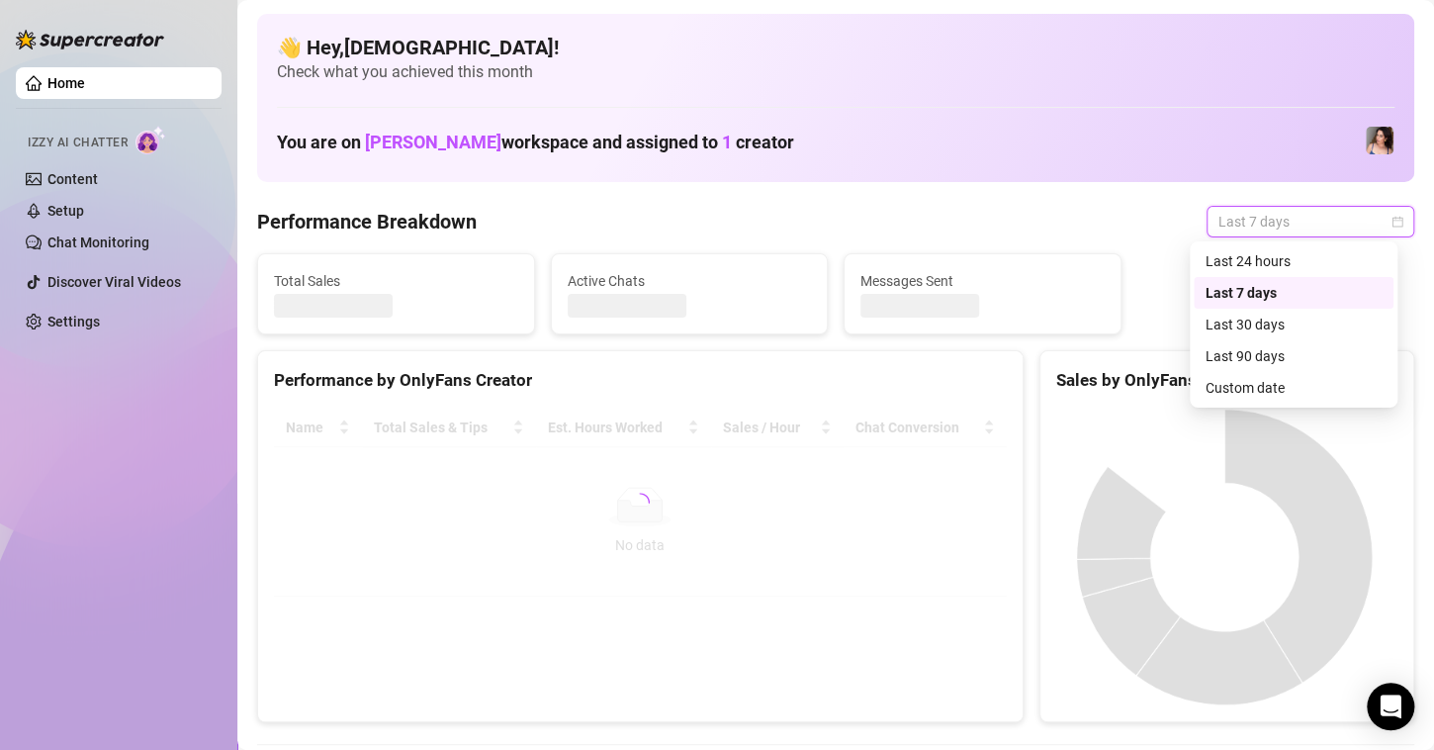
click at [1249, 388] on div "Custom date" at bounding box center [1294, 388] width 176 height 22
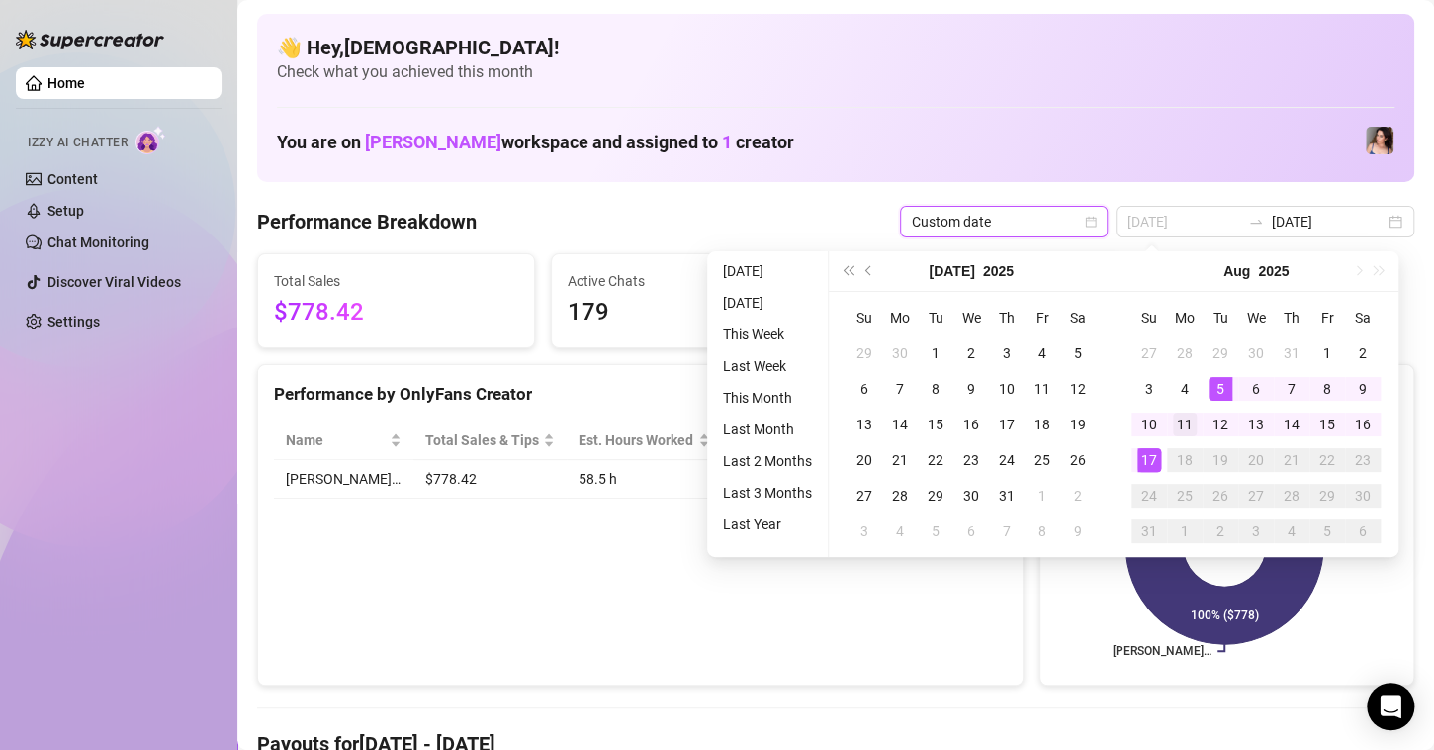
type input "[DATE]"
click at [1182, 419] on div "11" at bounding box center [1185, 425] width 24 height 24
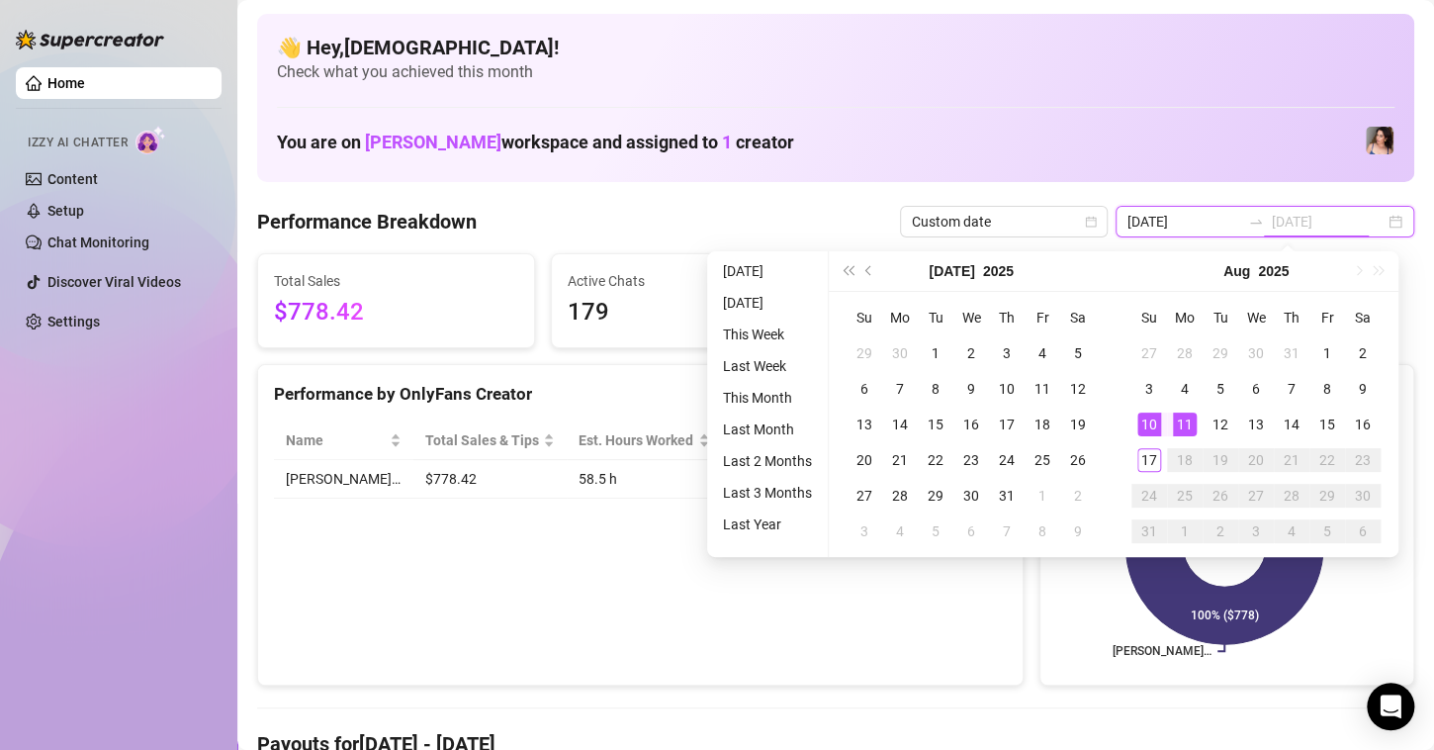
type input "[DATE]"
click at [1139, 459] on div "17" at bounding box center [1150, 460] width 24 height 24
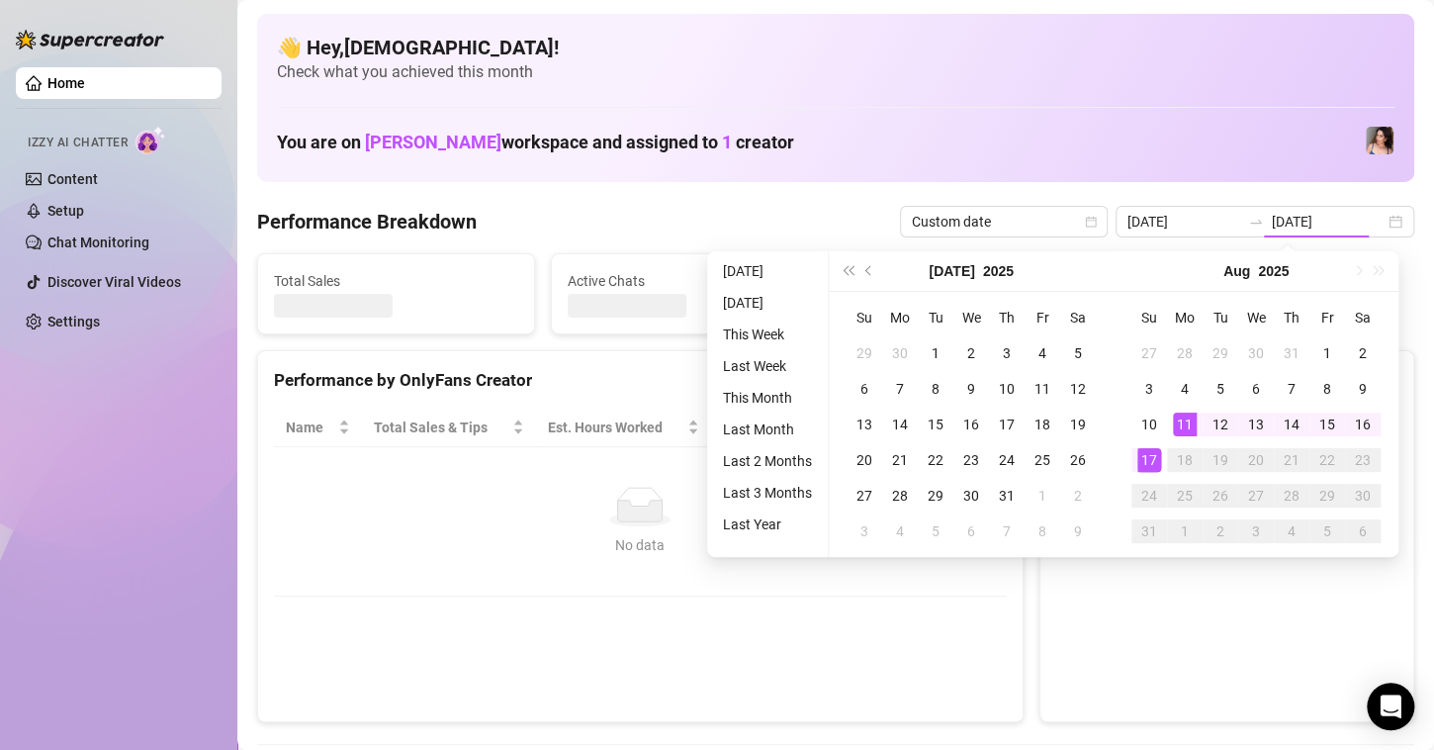
type input "[DATE]"
